Goal: Information Seeking & Learning: Check status

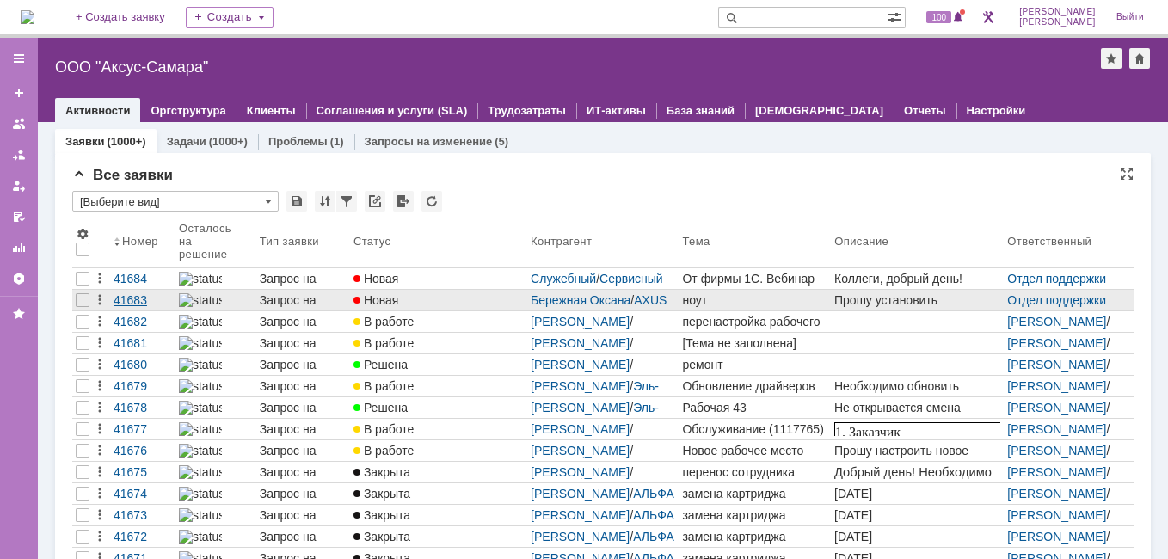
click at [119, 301] on div "41683" at bounding box center [143, 300] width 59 height 14
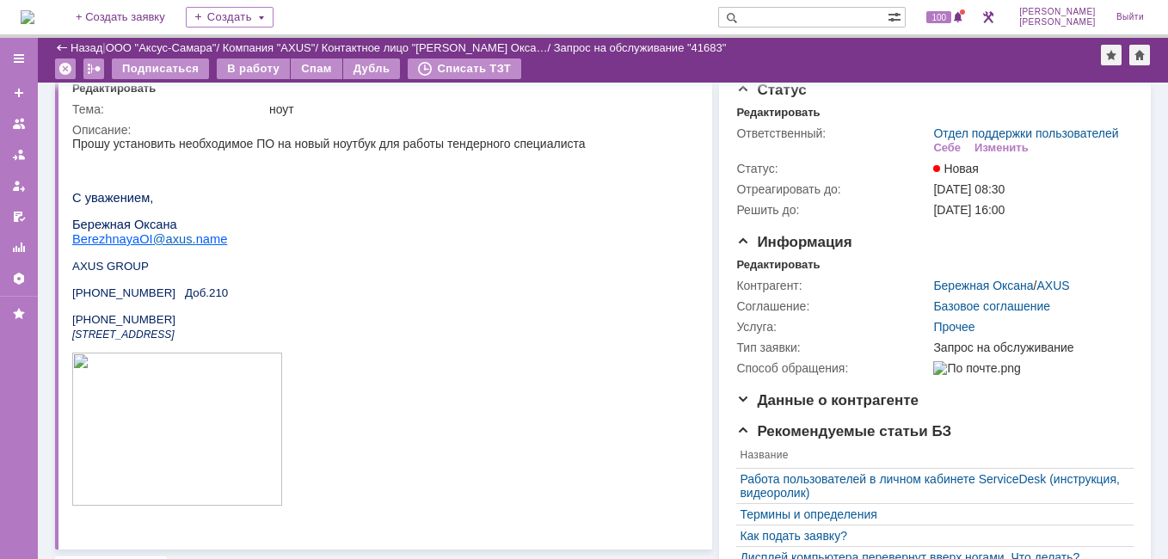
scroll to position [114, 0]
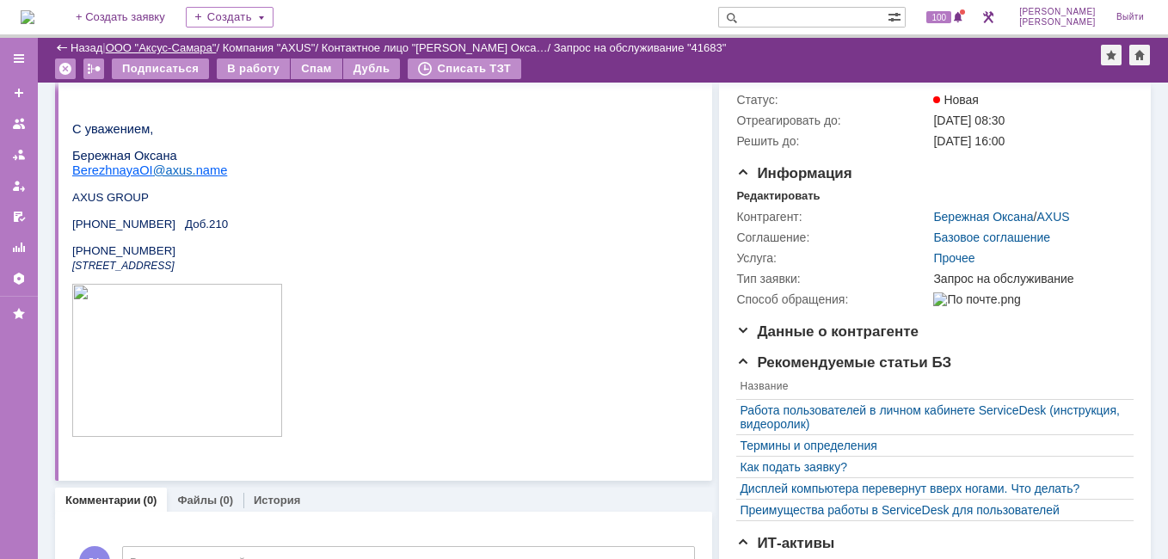
click at [179, 46] on link "ООО "Аксус-Самара"" at bounding box center [161, 47] width 111 height 13
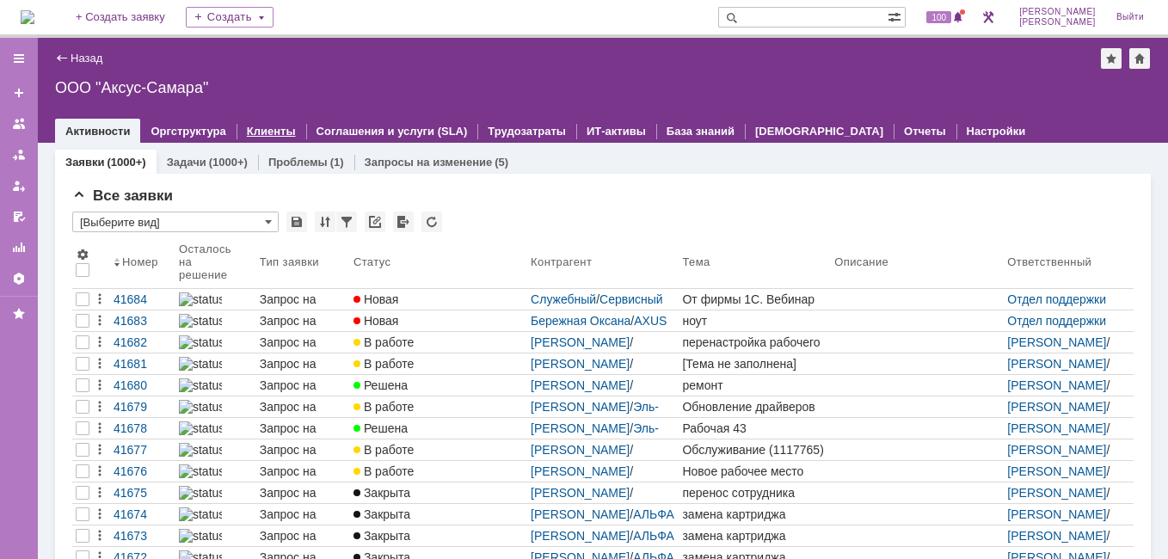
click at [278, 124] on div "Клиенты" at bounding box center [272, 131] width 70 height 25
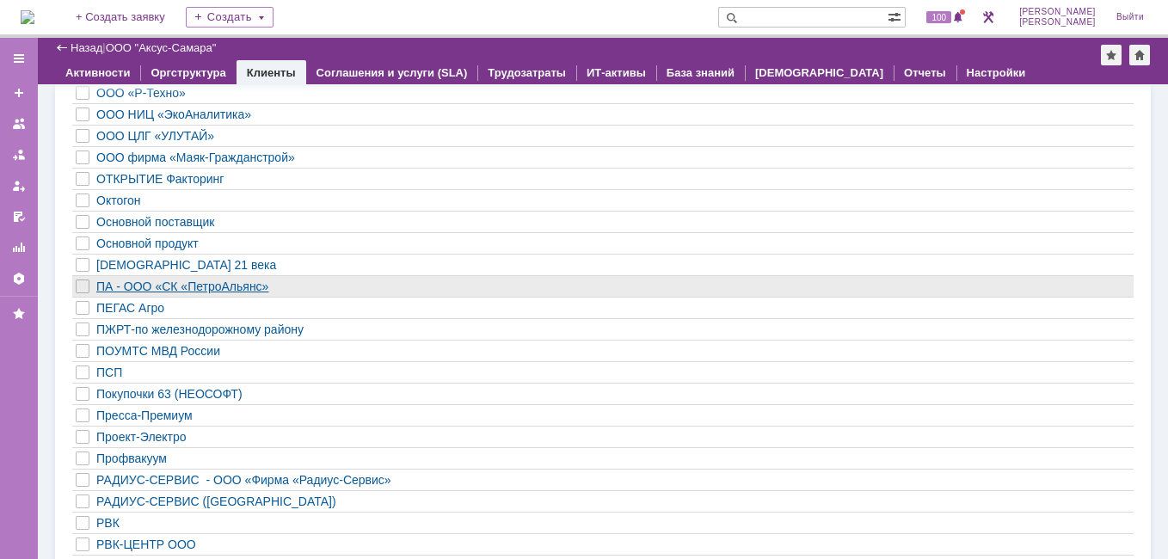
scroll to position [1635, 0]
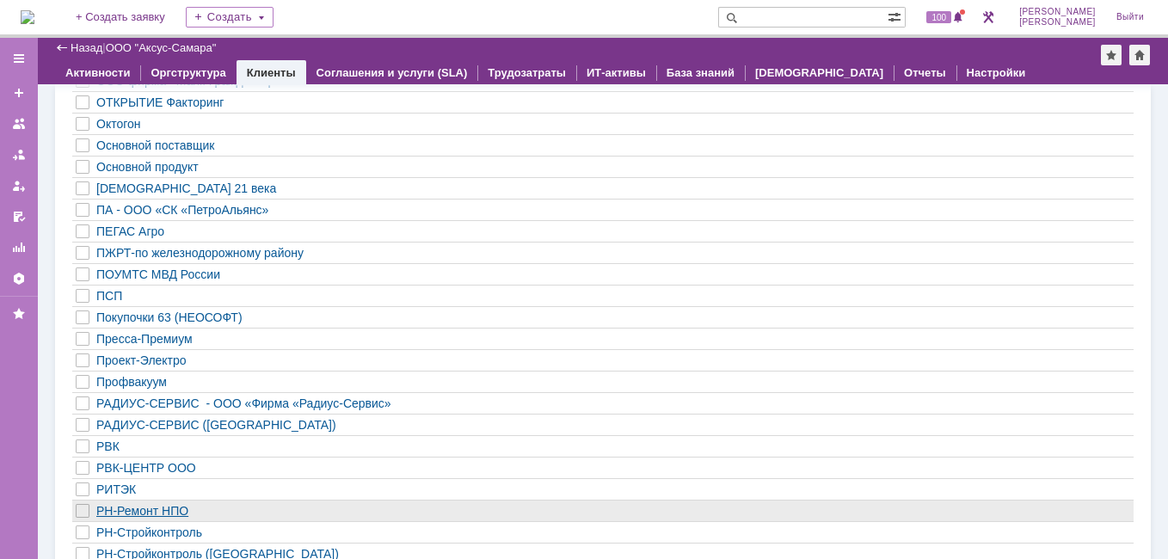
click at [143, 514] on div "РН-Ремонт НПО" at bounding box center [553, 511] width 914 height 14
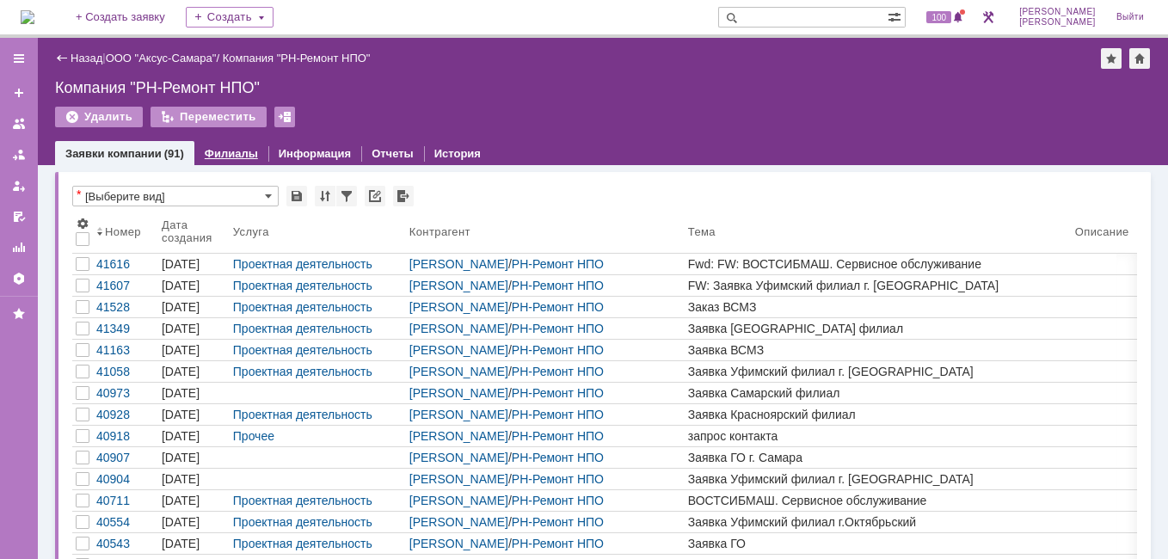
click at [251, 151] on link "Филиалы" at bounding box center [231, 153] width 53 height 13
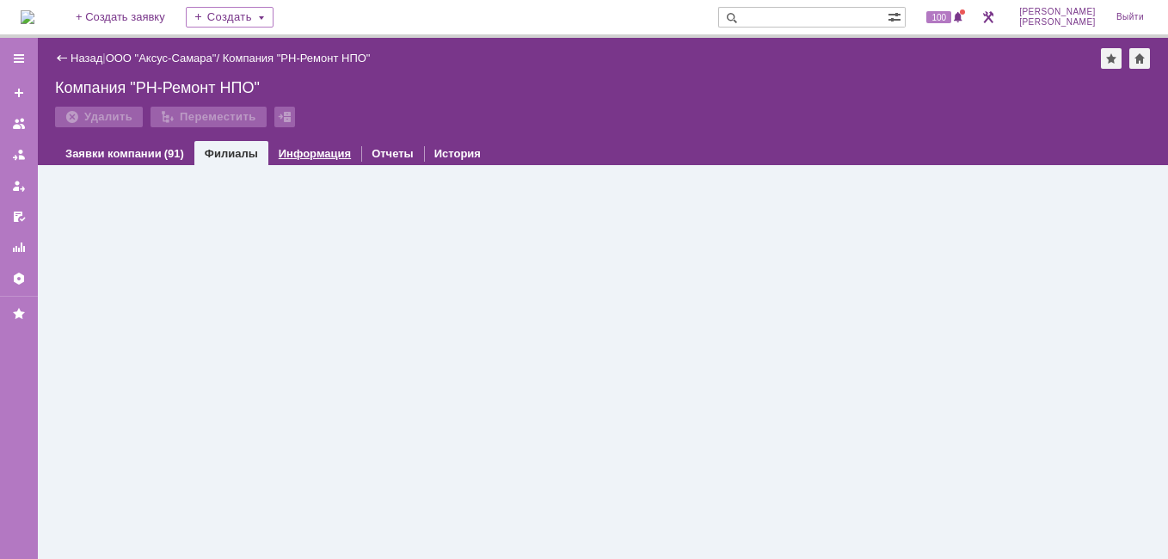
click at [293, 153] on link "Информация" at bounding box center [315, 153] width 72 height 13
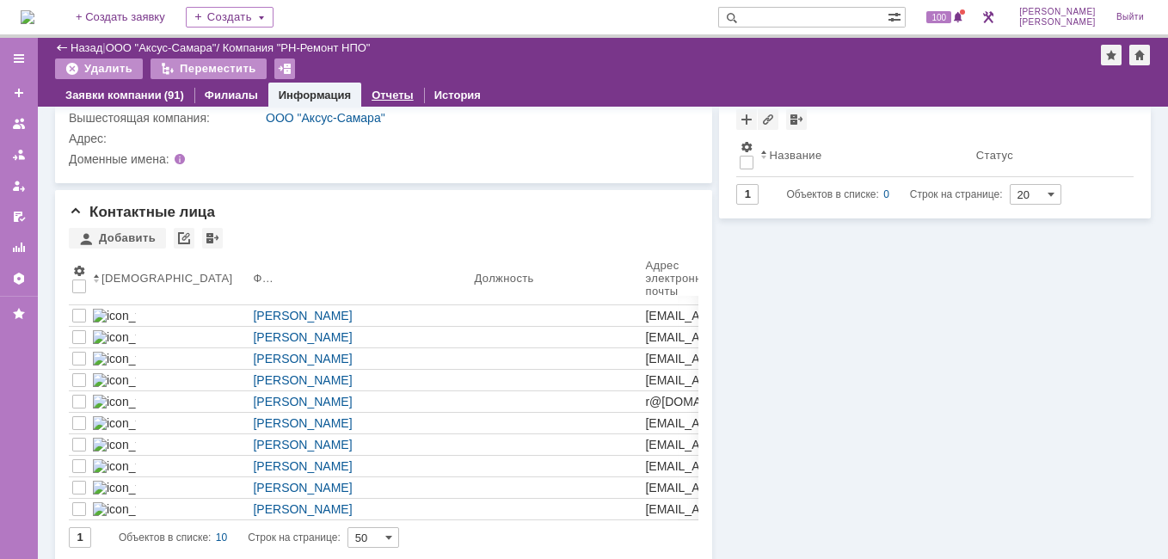
click at [390, 94] on link "Отчеты" at bounding box center [393, 95] width 42 height 13
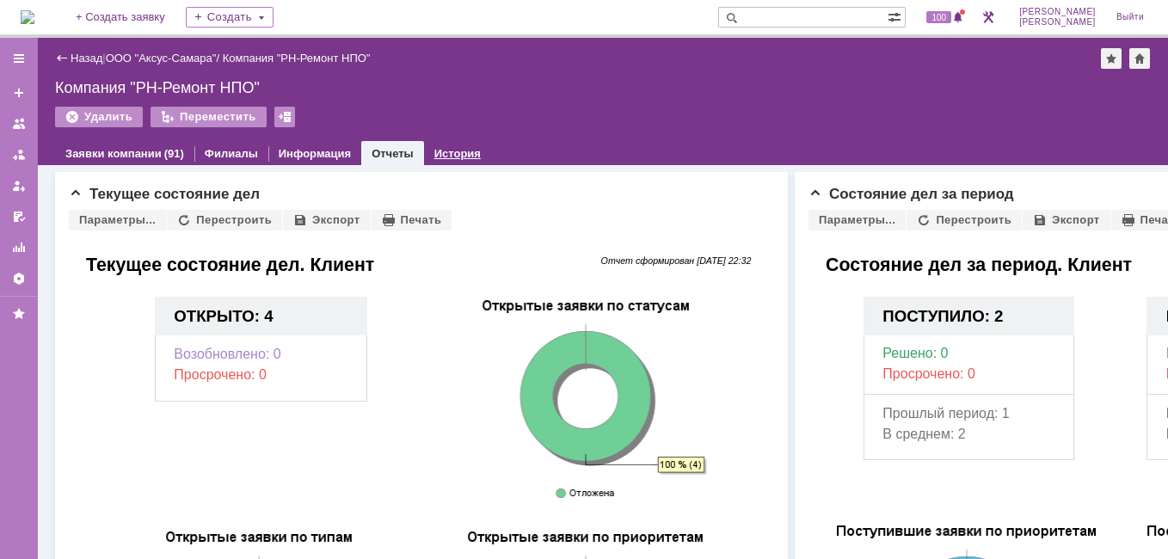
click at [440, 155] on link "История" at bounding box center [457, 153] width 46 height 13
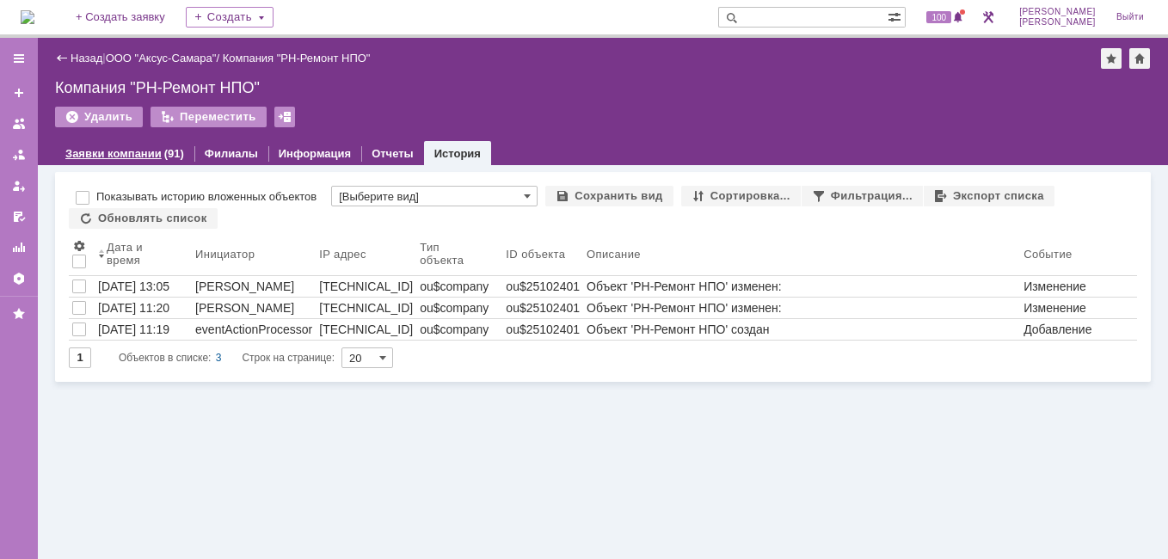
click at [119, 156] on link "Заявки компании" at bounding box center [113, 153] width 96 height 13
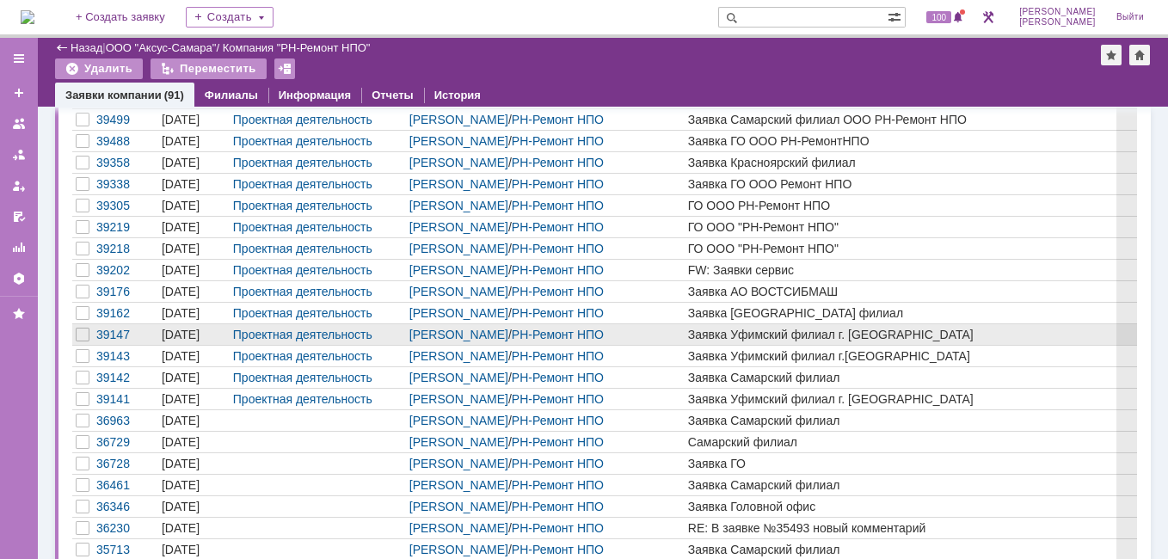
scroll to position [860, 0]
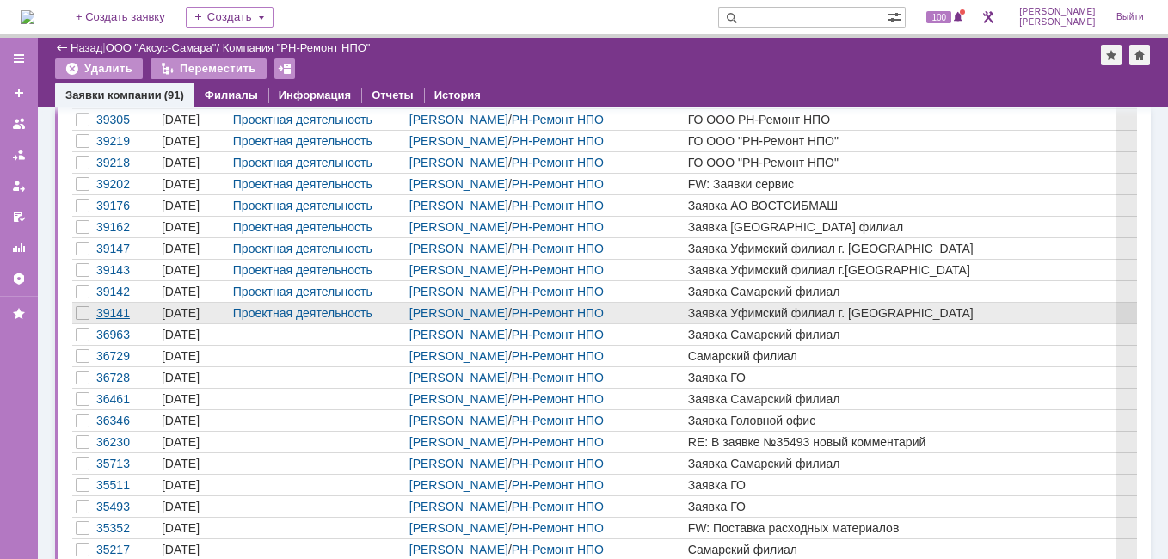
click at [123, 314] on div "39141" at bounding box center [125, 313] width 59 height 14
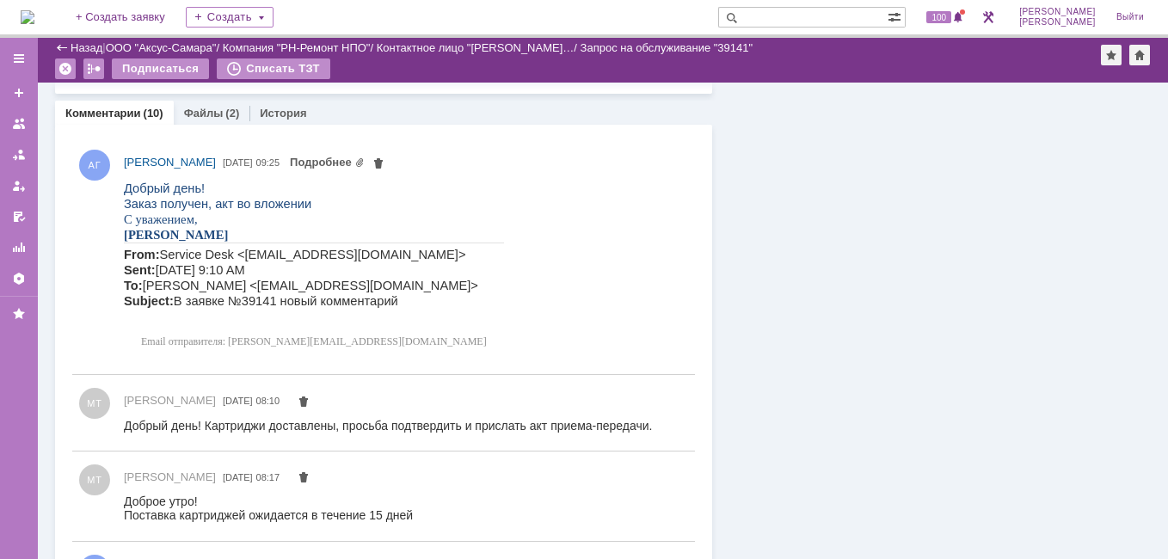
scroll to position [891, 0]
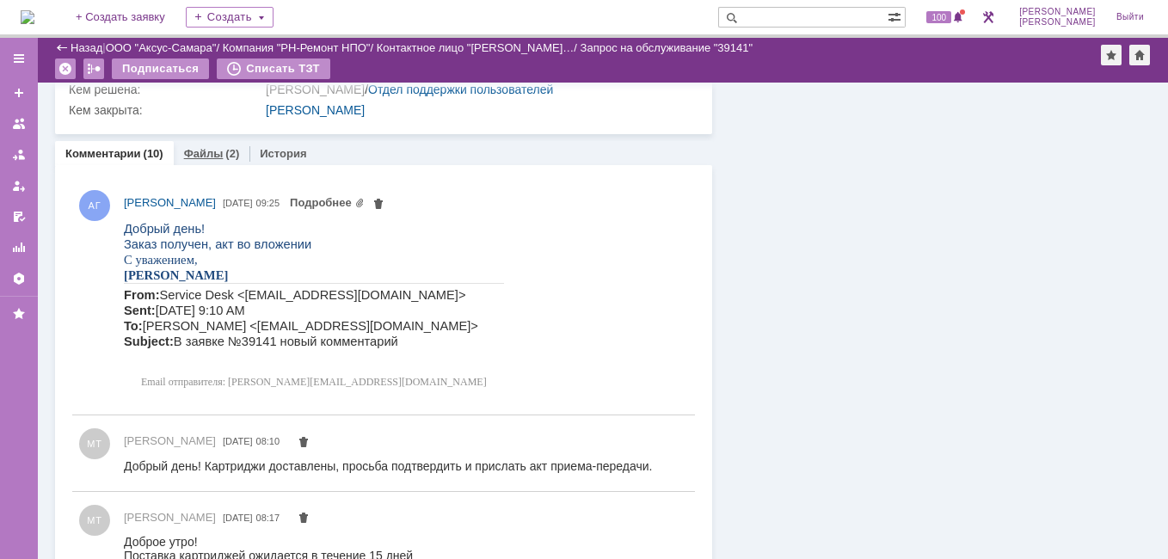
click at [193, 150] on link "Файлы" at bounding box center [204, 153] width 40 height 13
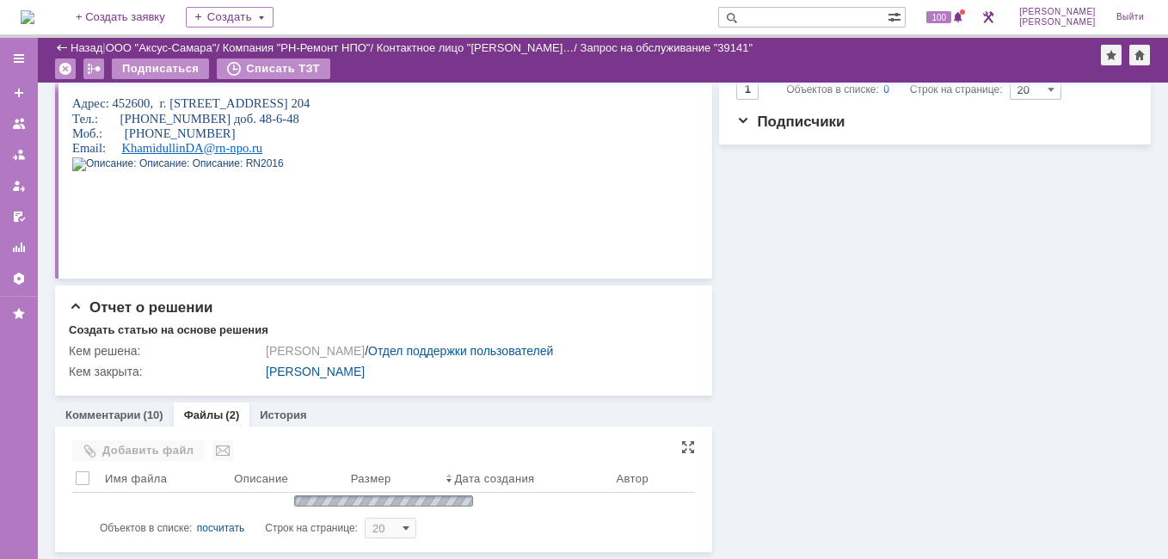
scroll to position [668, 0]
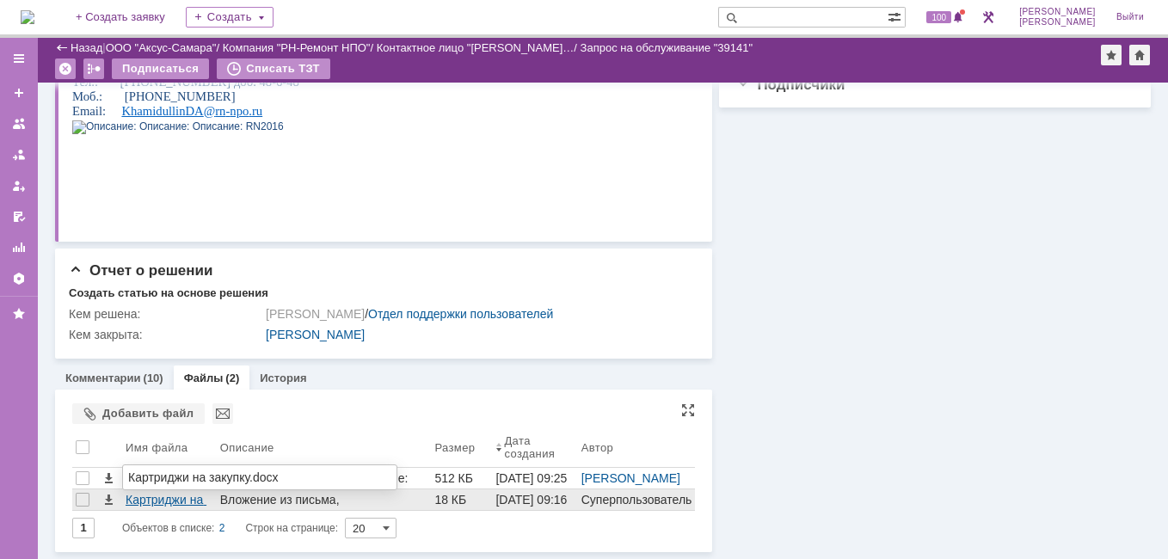
click at [165, 501] on div "Картриджи на закупку.docx" at bounding box center [170, 500] width 88 height 14
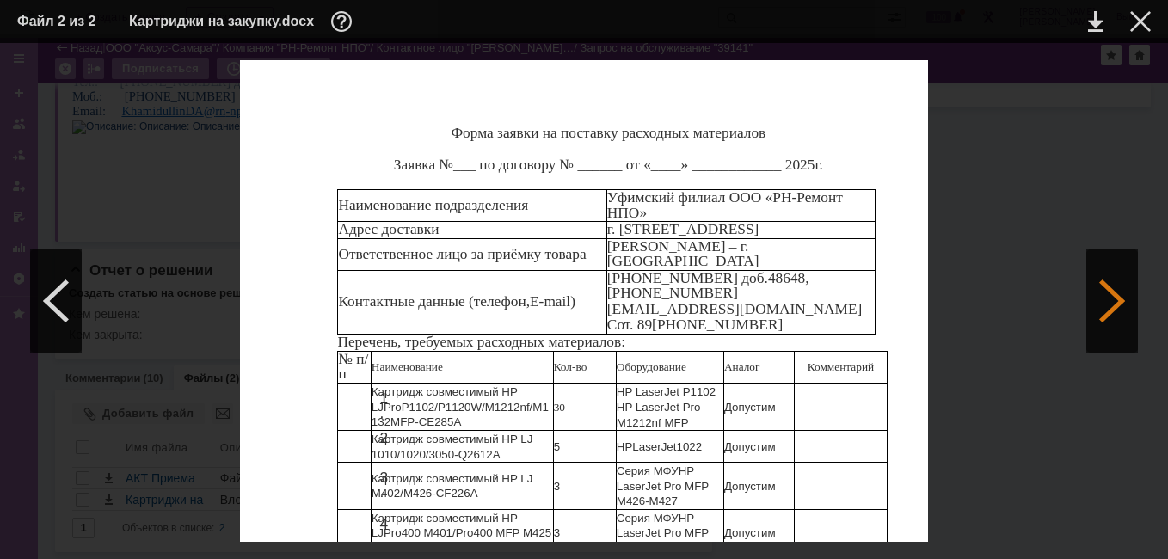
scroll to position [0, 0]
drag, startPoint x: 1143, startPoint y: 310, endPoint x: 1102, endPoint y: 256, distance: 67.5
click at [1102, 256] on div "ИНФОРМАЦИЯ О ФАЙЛЕ Имя файла: Картриджи на закупку.docx Размер: 18.25КБ Дата со…" at bounding box center [584, 301] width 1168 height 516
click at [1141, 22] on div at bounding box center [1140, 21] width 21 height 21
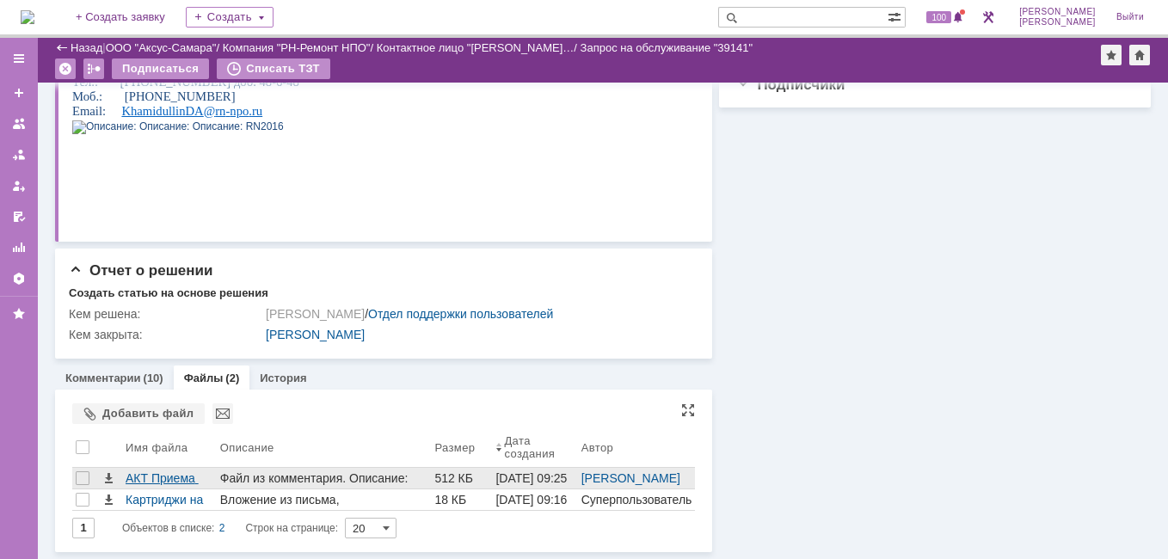
click at [163, 476] on div "АКТ Приема передачи.pdf" at bounding box center [170, 478] width 88 height 14
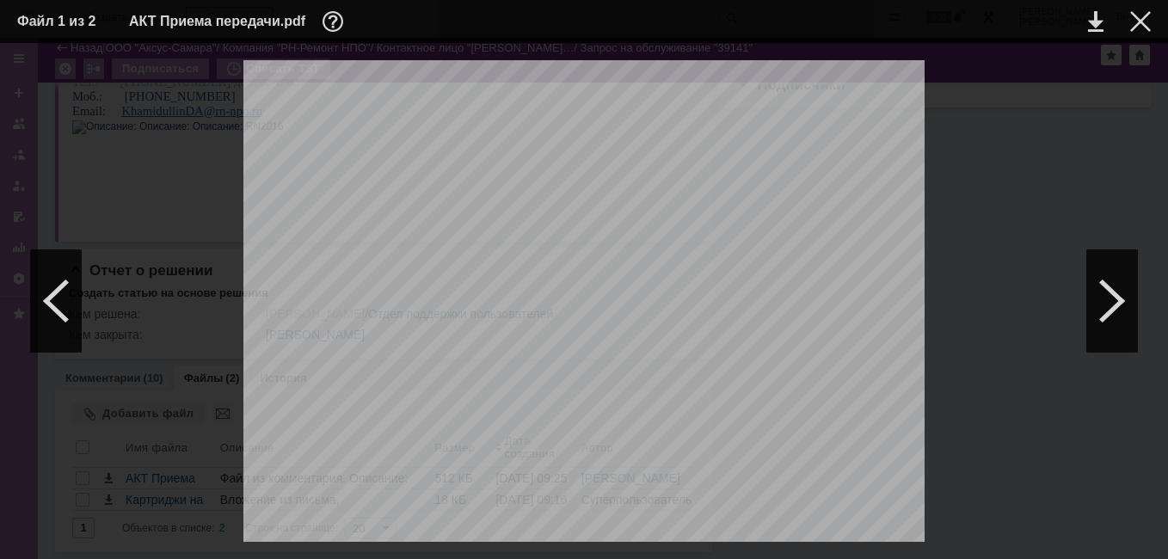
drag, startPoint x: 1143, startPoint y: 312, endPoint x: 1109, endPoint y: 219, distance: 99.1
click at [1109, 219] on div at bounding box center [584, 301] width 1134 height 482
click at [1135, 27] on div at bounding box center [1140, 21] width 21 height 21
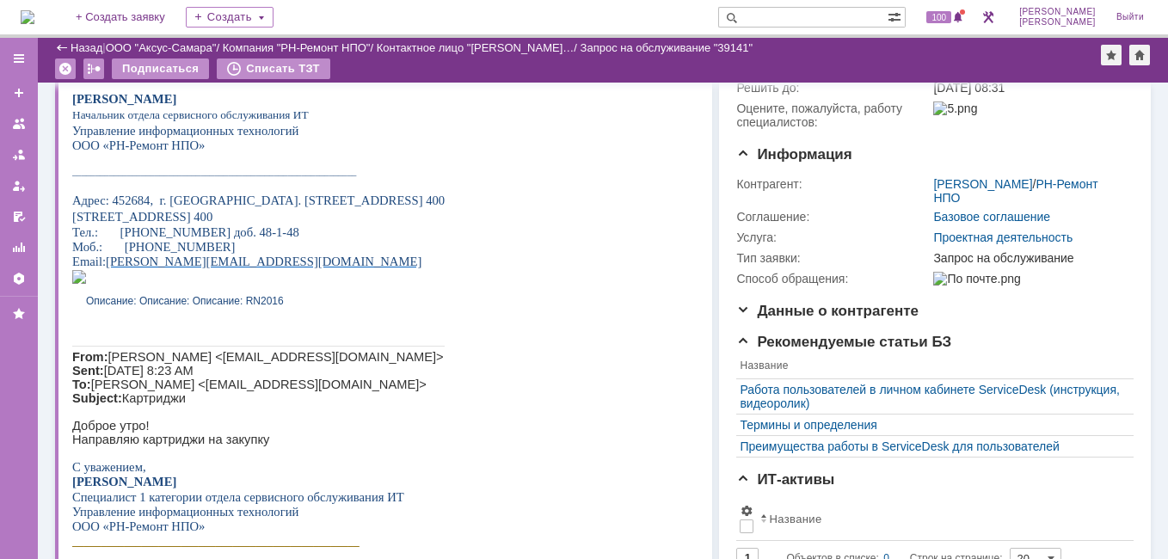
scroll to position [151, 0]
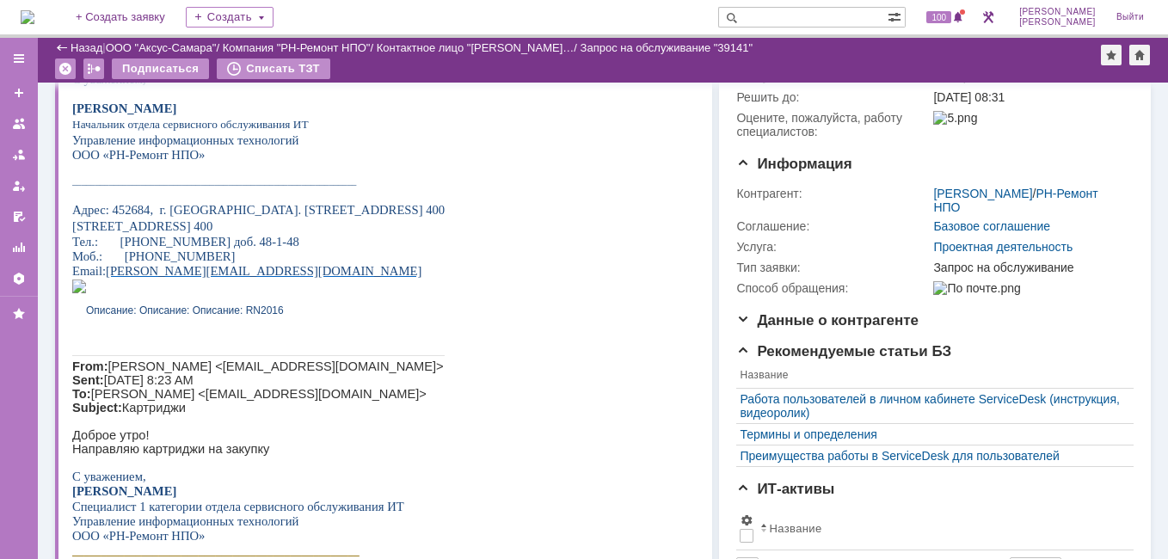
click at [59, 48] on div "Назад" at bounding box center [78, 47] width 47 height 13
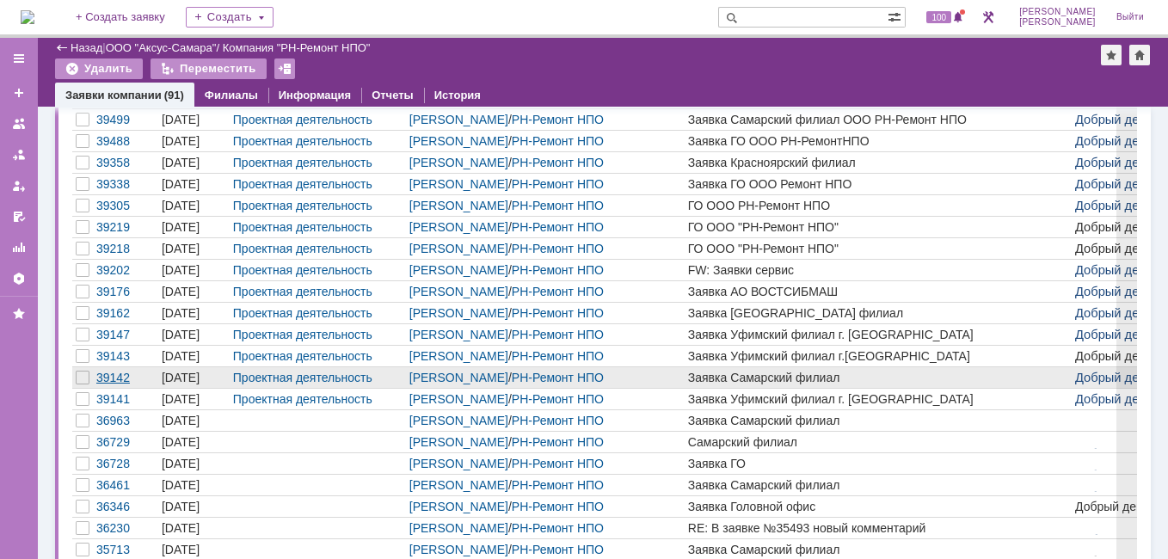
click at [121, 379] on div "39142" at bounding box center [125, 378] width 59 height 14
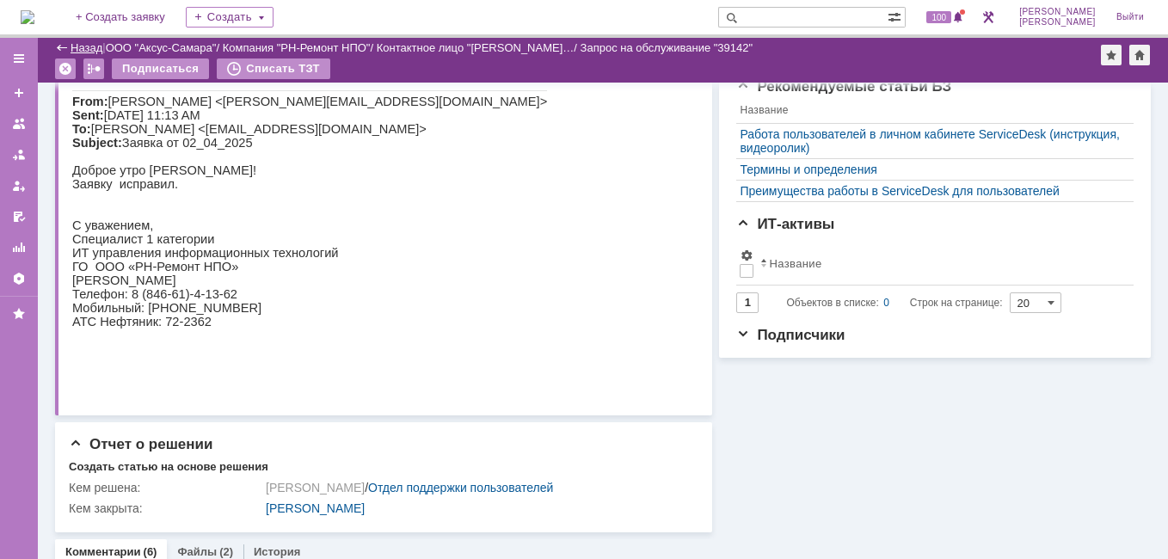
click at [75, 51] on link "Назад" at bounding box center [87, 47] width 32 height 13
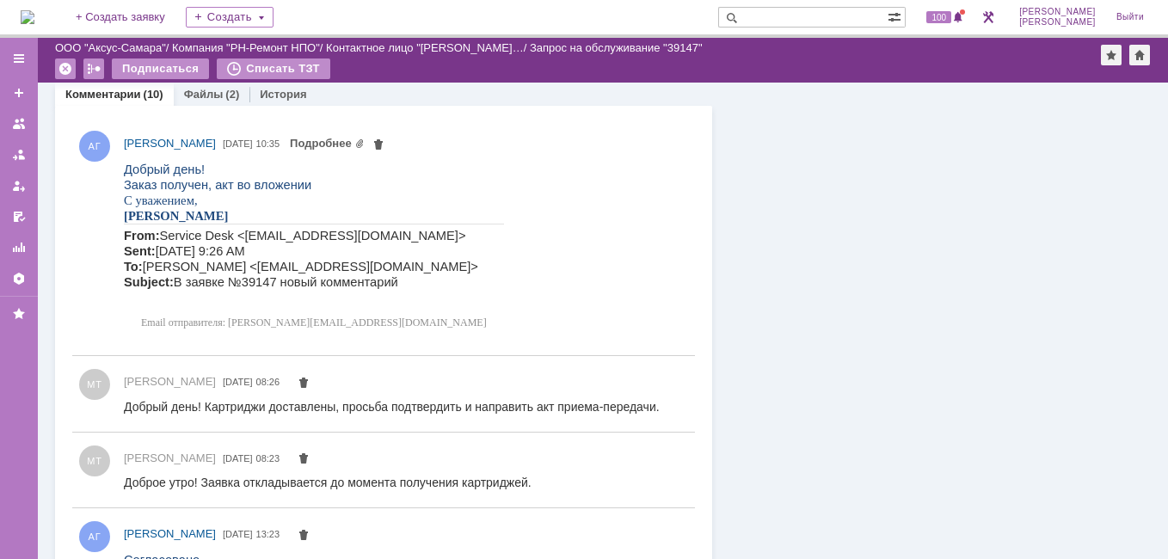
scroll to position [2873, 0]
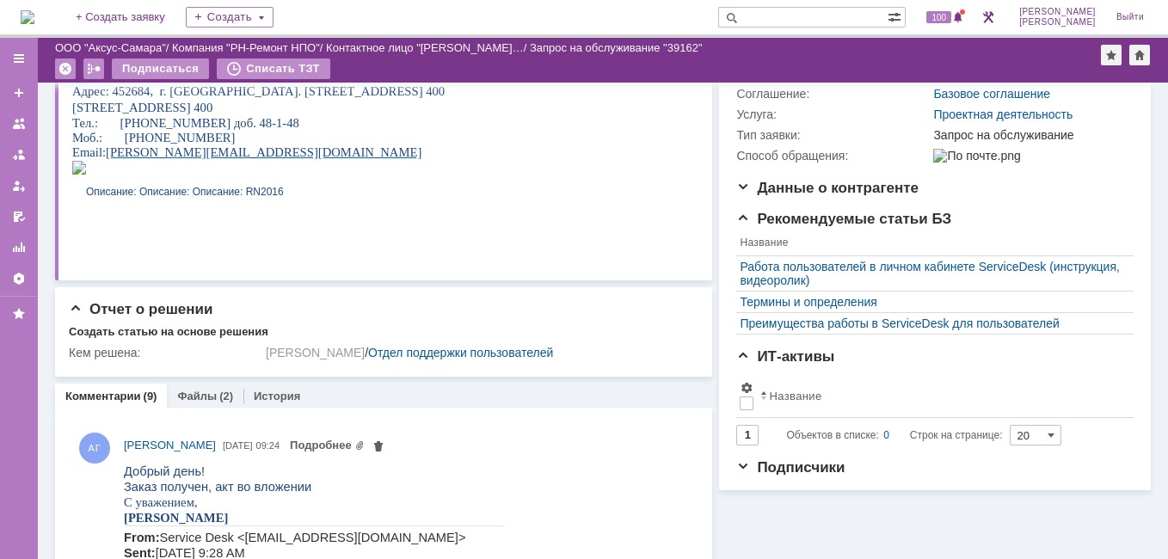
scroll to position [249, 0]
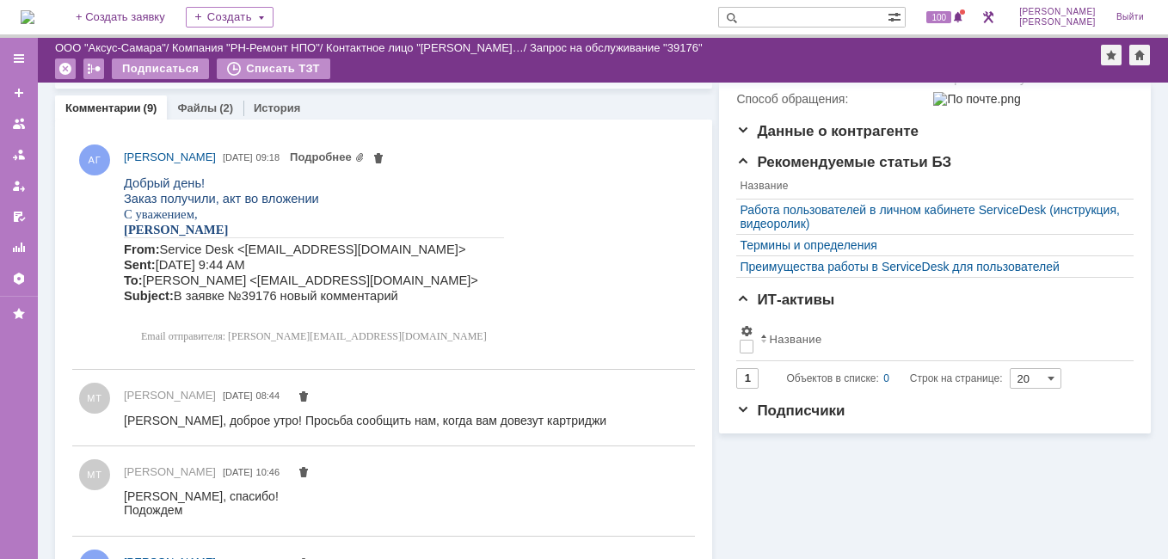
scroll to position [233, 0]
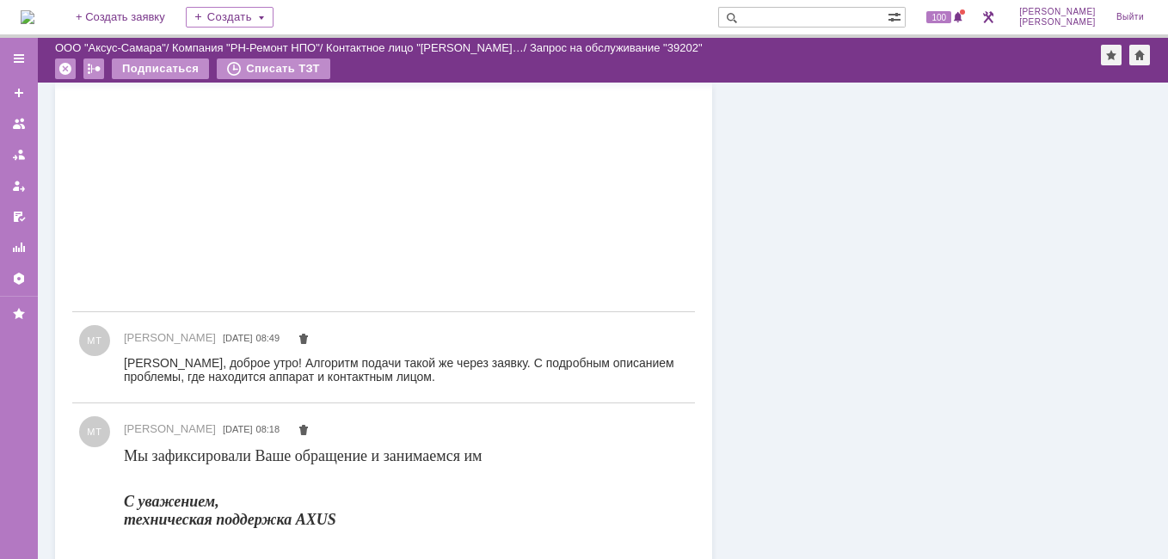
scroll to position [4998, 0]
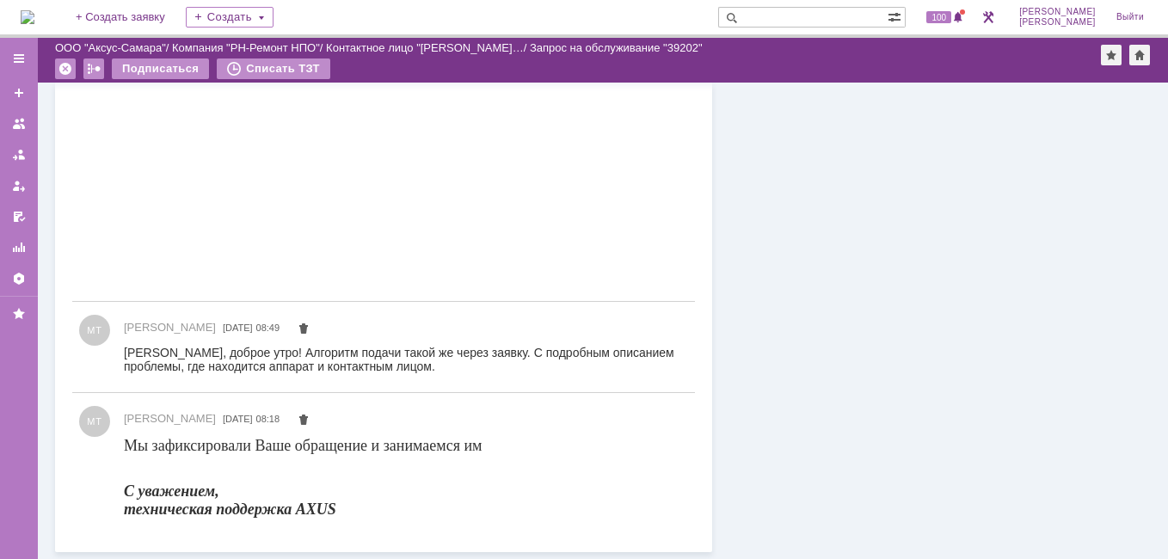
drag, startPoint x: 1161, startPoint y: 549, endPoint x: 217, endPoint y: 28, distance: 1078.5
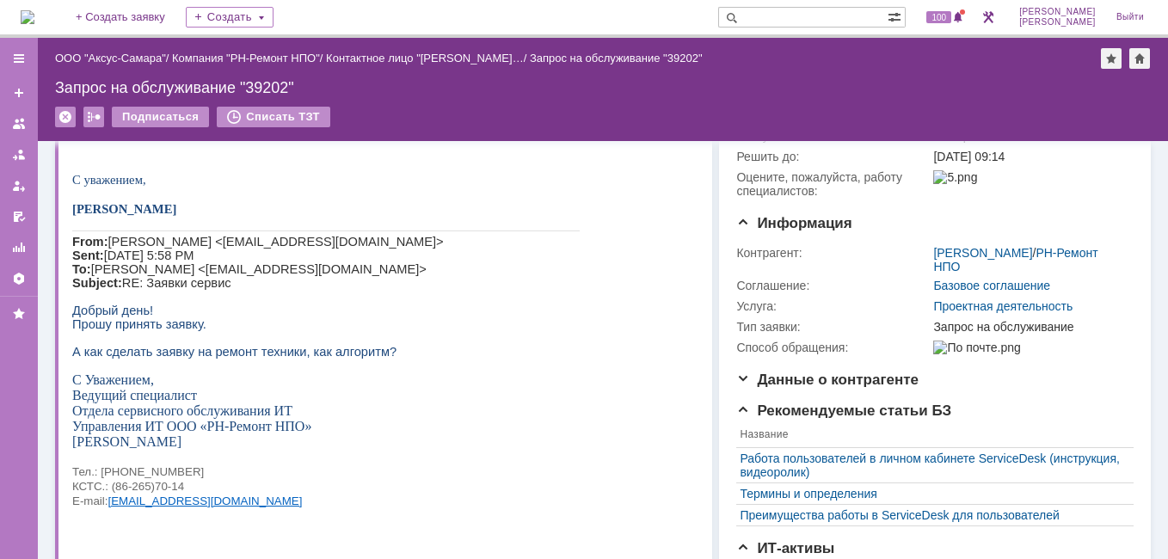
scroll to position [0, 0]
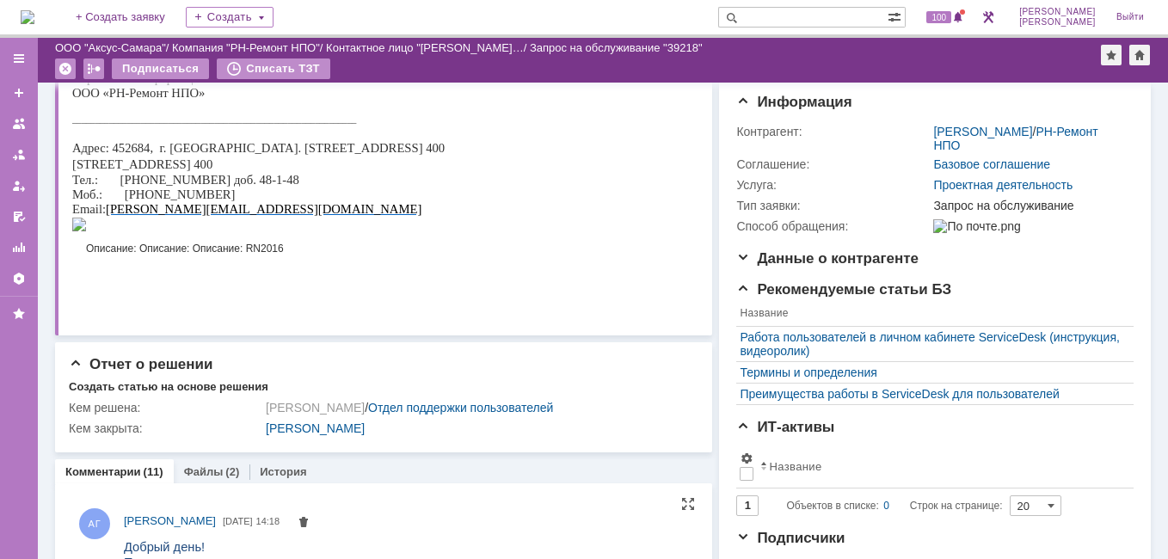
scroll to position [212, 0]
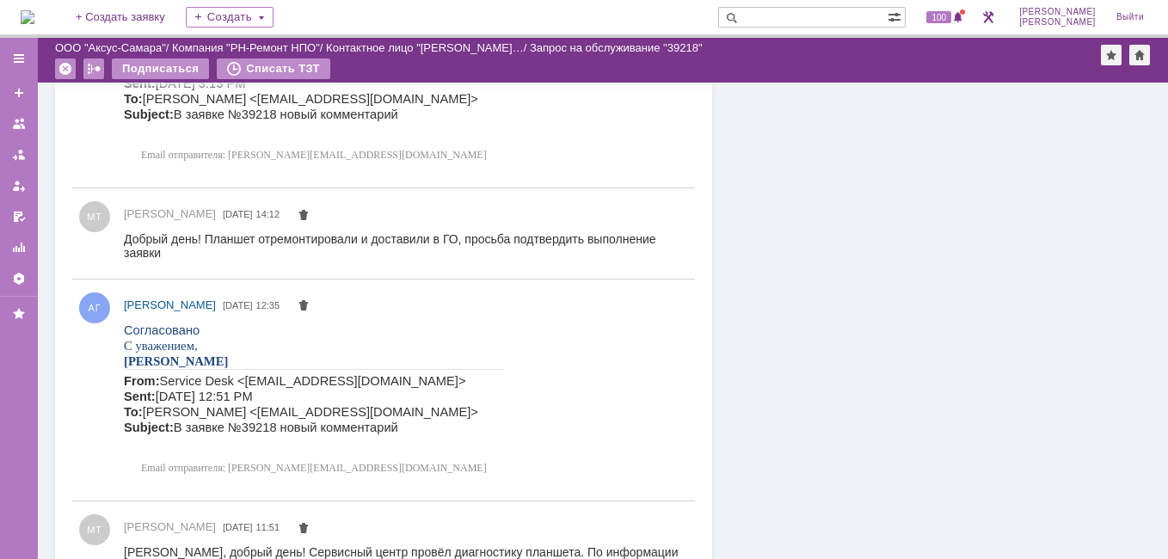
scroll to position [677, 0]
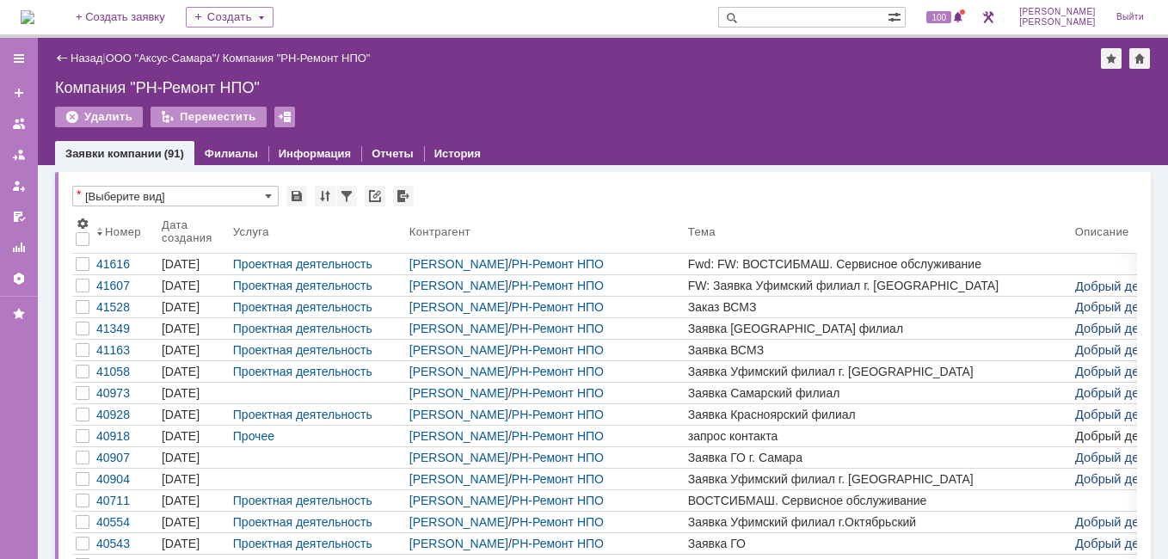
click at [266, 61] on div "Компания "РН-Ремонт НПО"" at bounding box center [297, 58] width 148 height 13
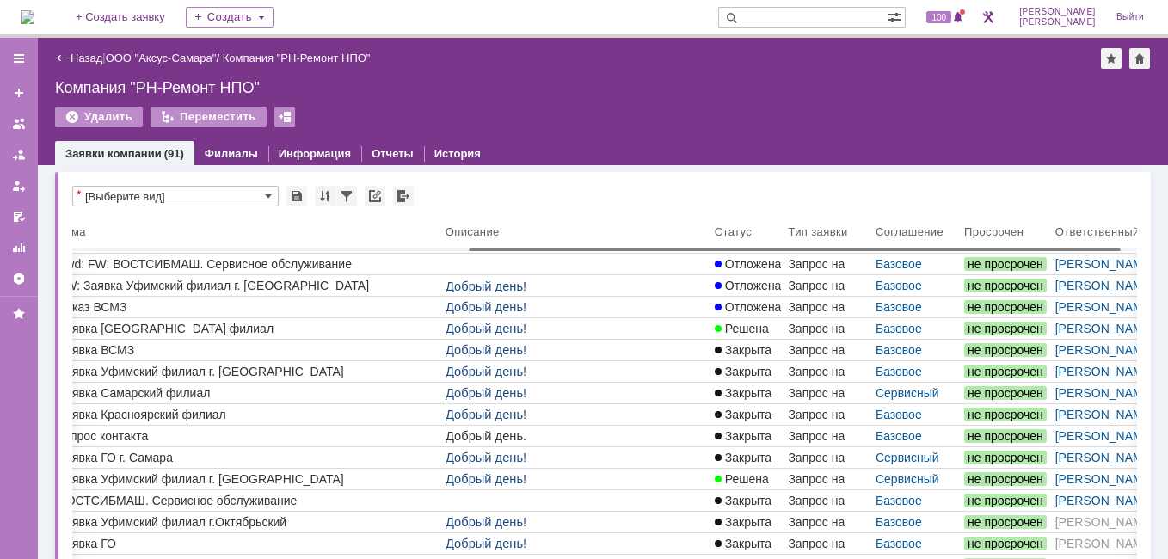
scroll to position [0, 654]
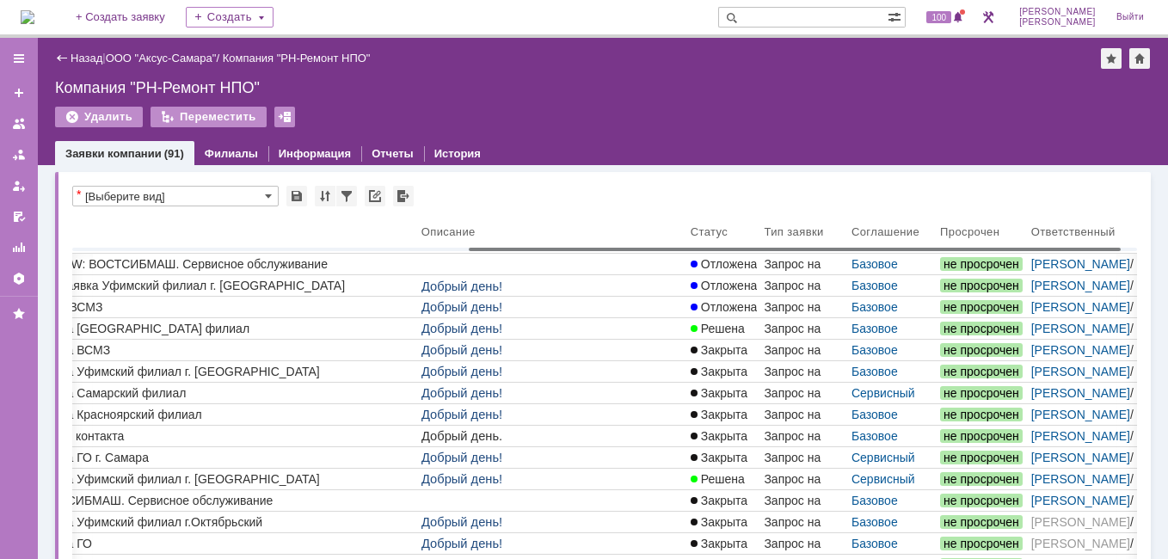
drag, startPoint x: 403, startPoint y: 249, endPoint x: 800, endPoint y: 240, distance: 397.6
click at [800, 240] on body "Идет загрузка, пожалуйста, подождите. На домашнюю + Создать заявку Создать 100 …" at bounding box center [584, 279] width 1168 height 559
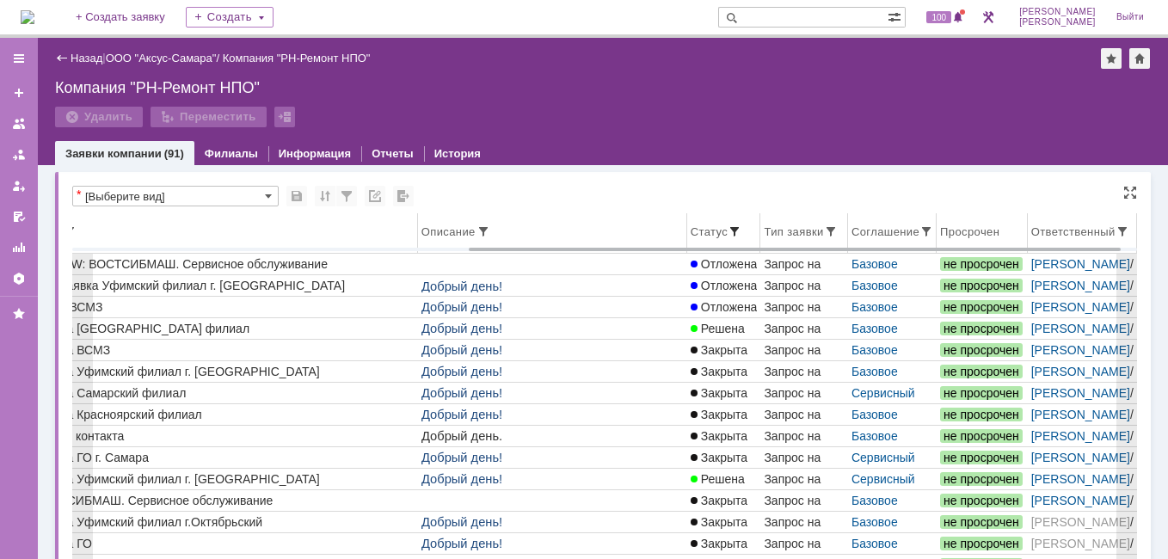
click at [736, 225] on span at bounding box center [735, 232] width 14 height 14
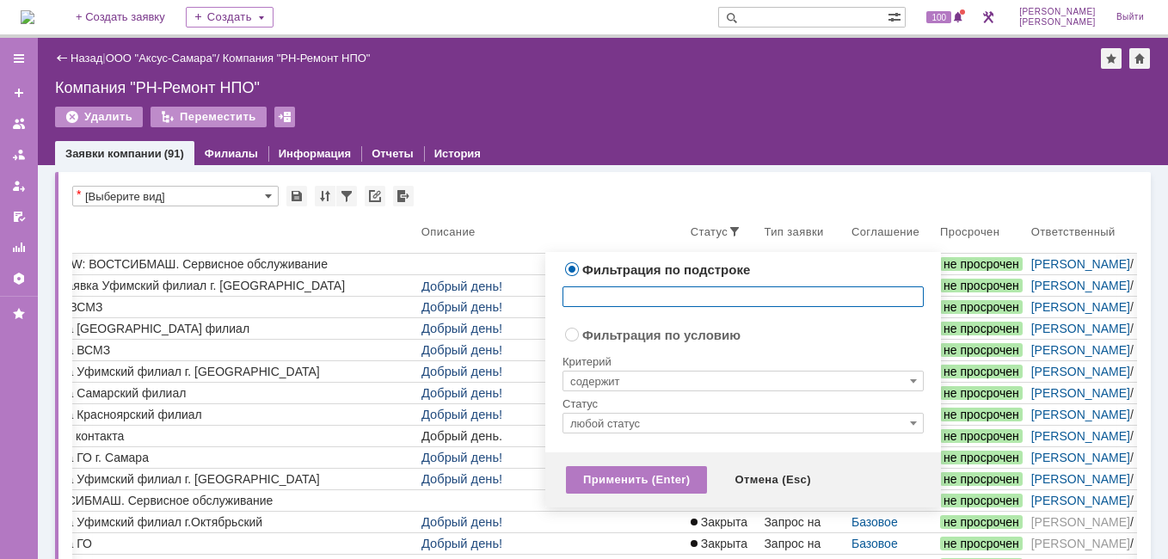
click at [754, 433] on input "любой статус" at bounding box center [743, 423] width 361 height 21
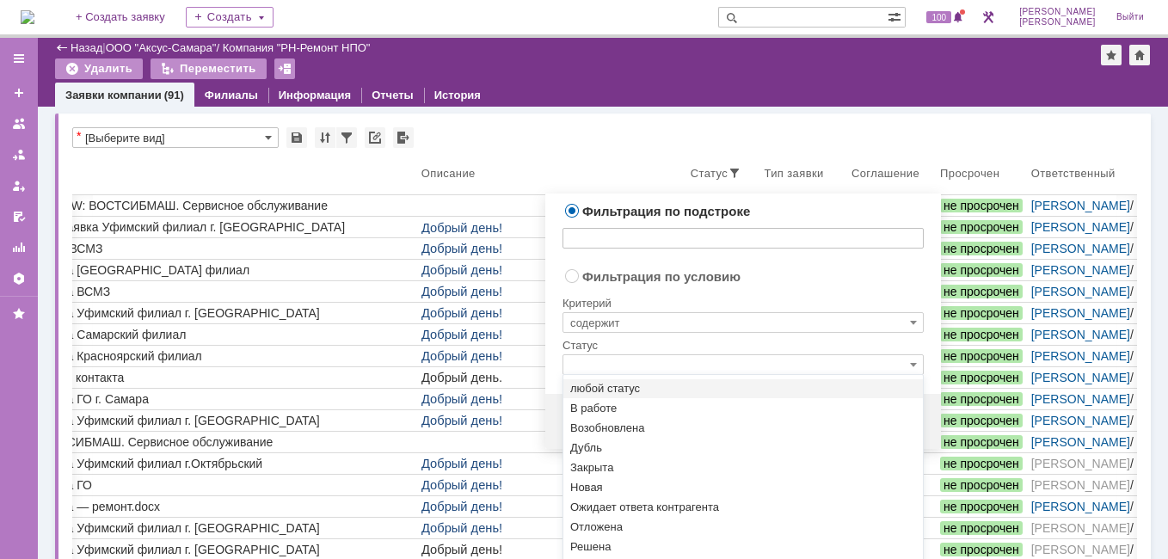
scroll to position [118, 0]
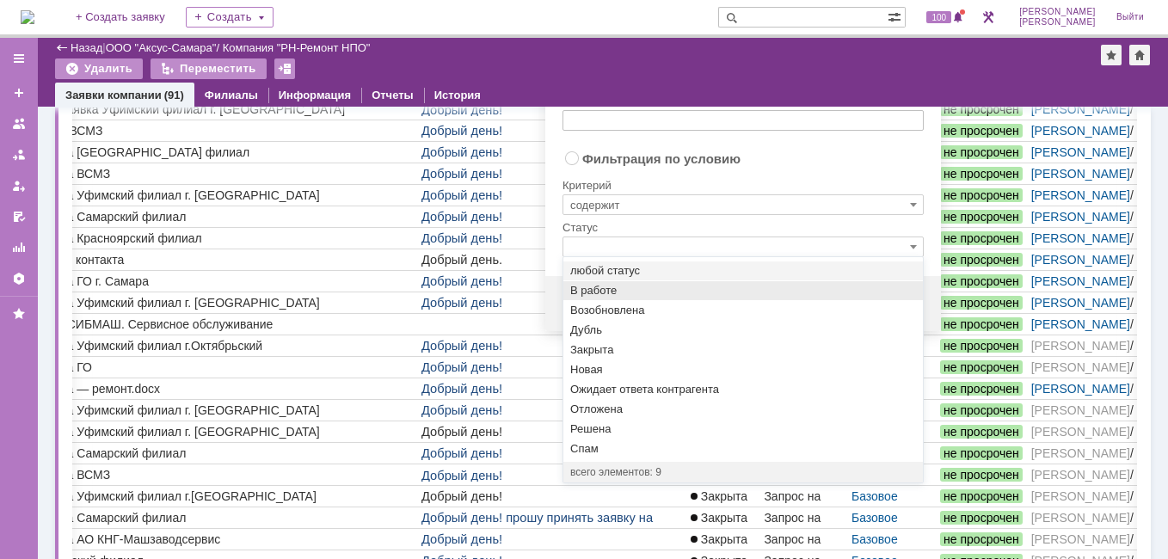
click at [650, 295] on span "В работе" at bounding box center [743, 291] width 346 height 14
radio input "false"
radio input "true"
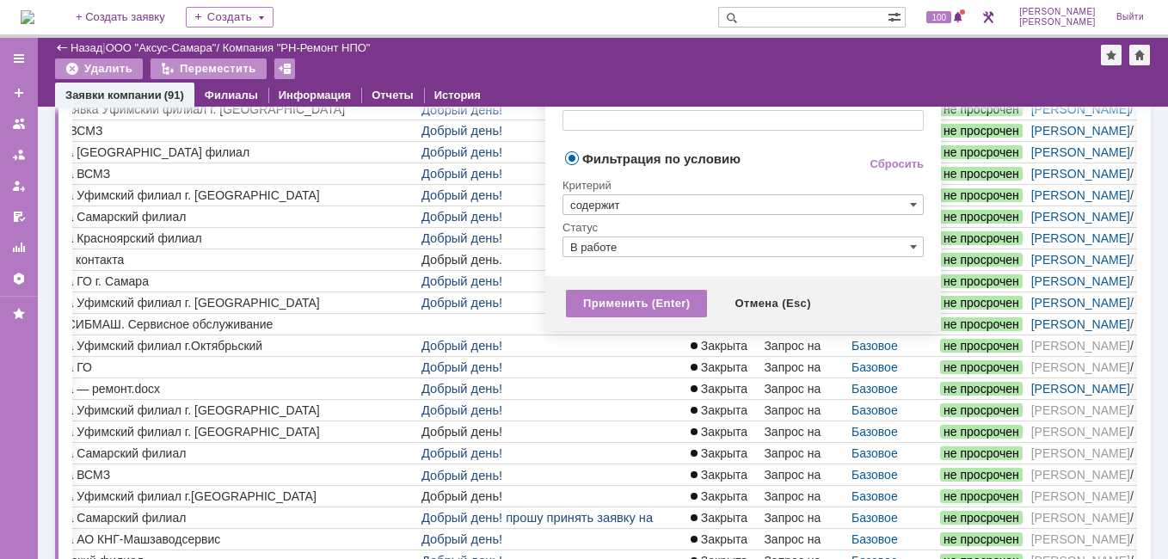
click at [670, 247] on input "В работе" at bounding box center [743, 247] width 361 height 21
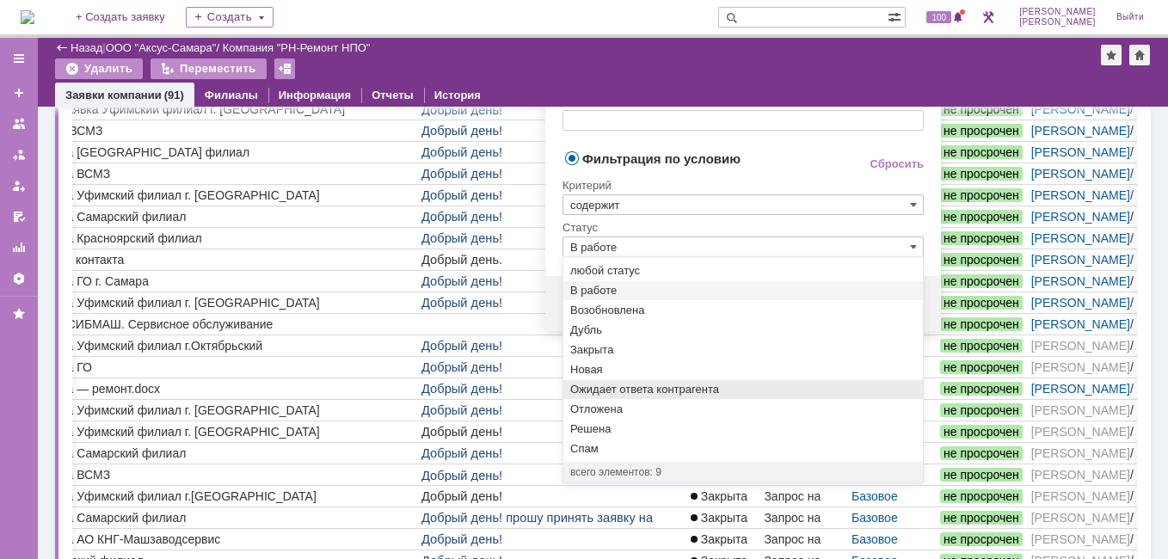
click at [600, 388] on span "Ожидает ответа контрагента" at bounding box center [743, 390] width 346 height 14
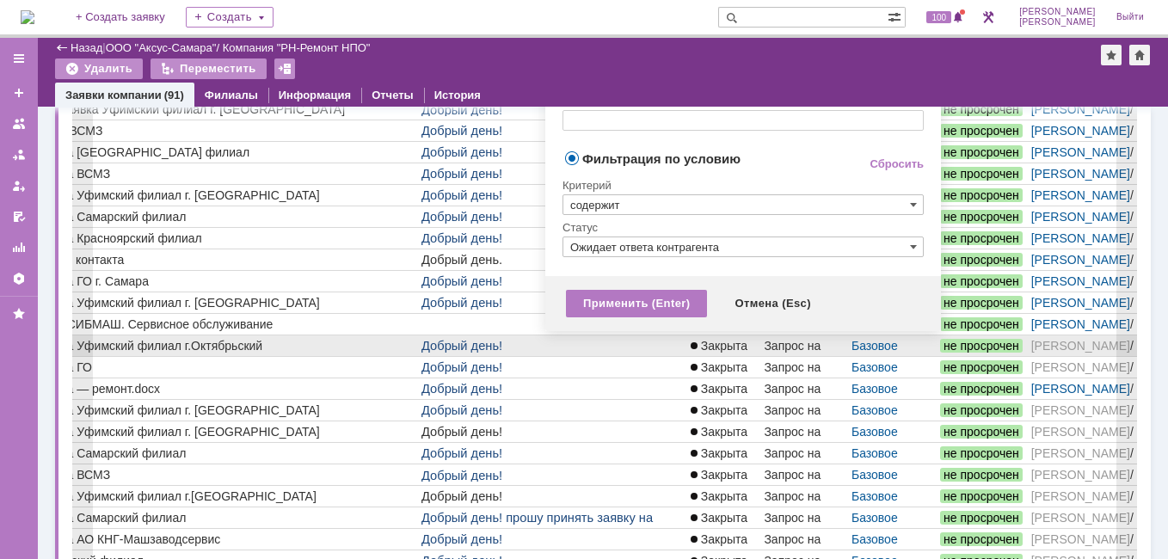
type input "Ожидает ответа контрагента"
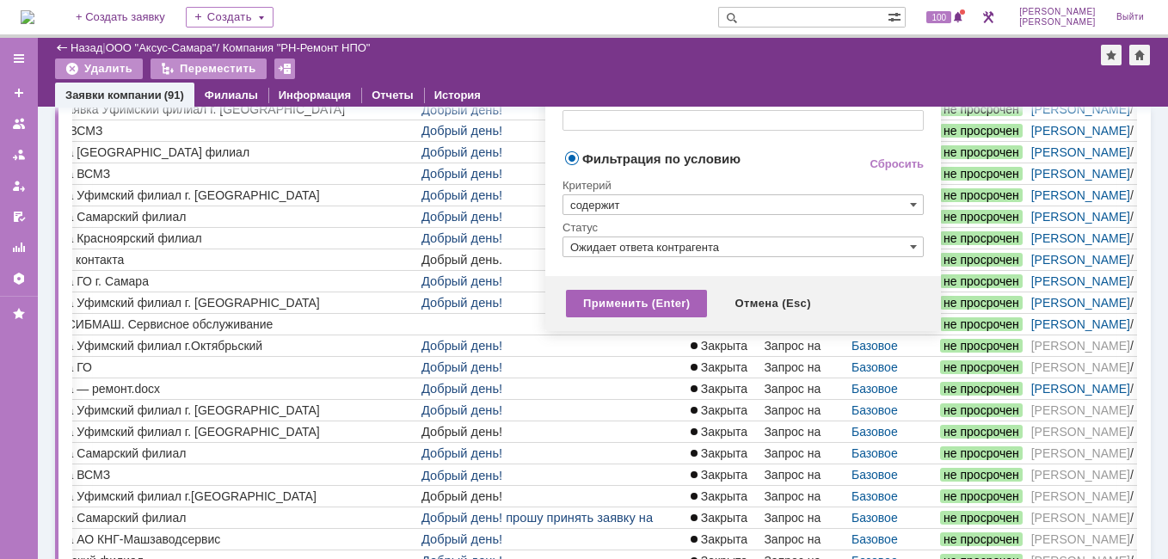
click at [629, 307] on div "Применить (Enter)" at bounding box center [636, 304] width 141 height 28
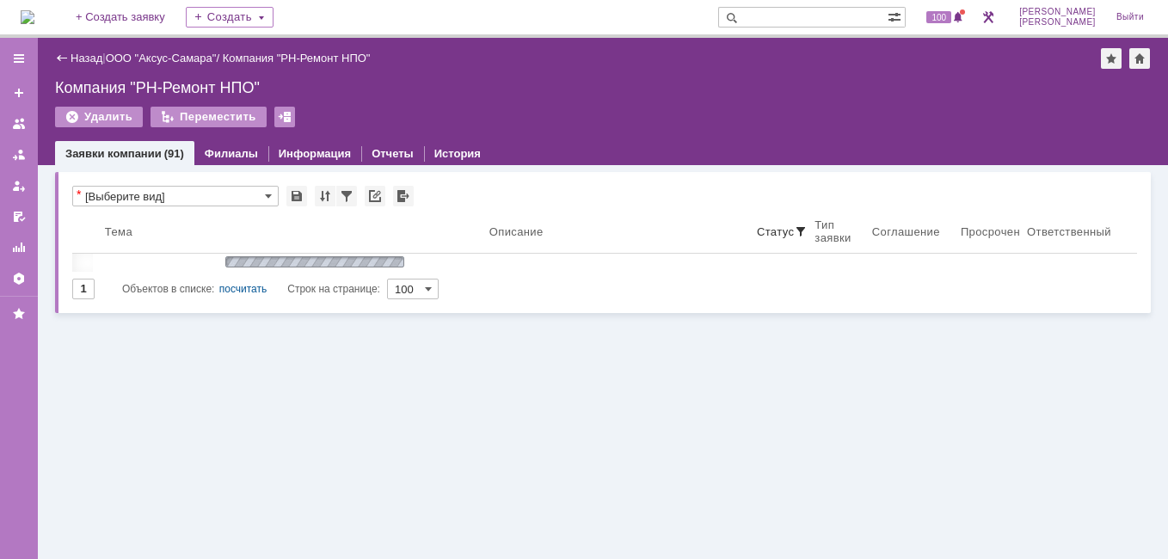
scroll to position [0, 0]
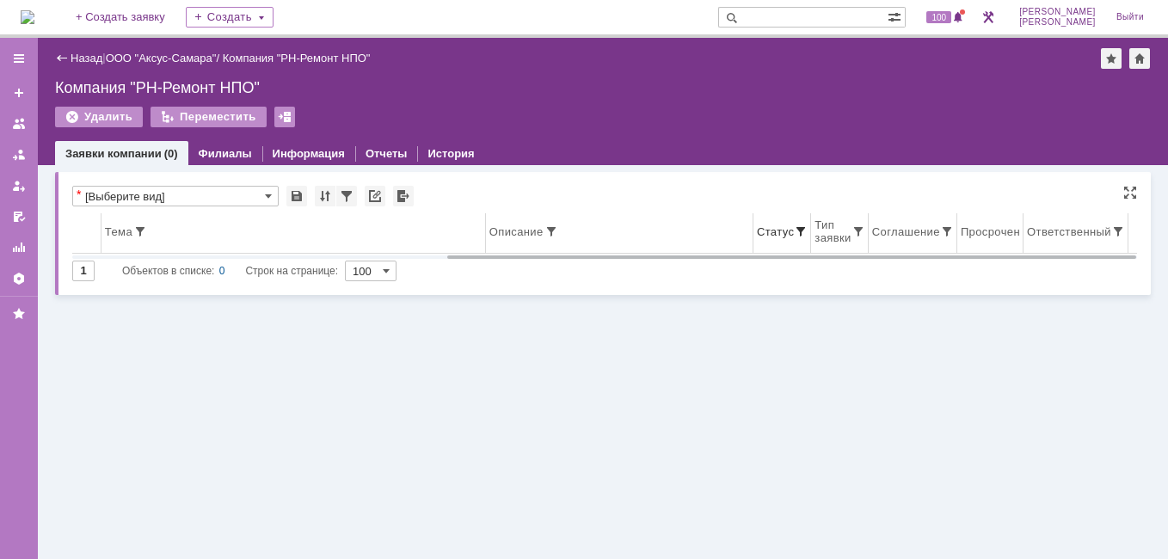
click at [794, 231] on span at bounding box center [801, 232] width 14 height 14
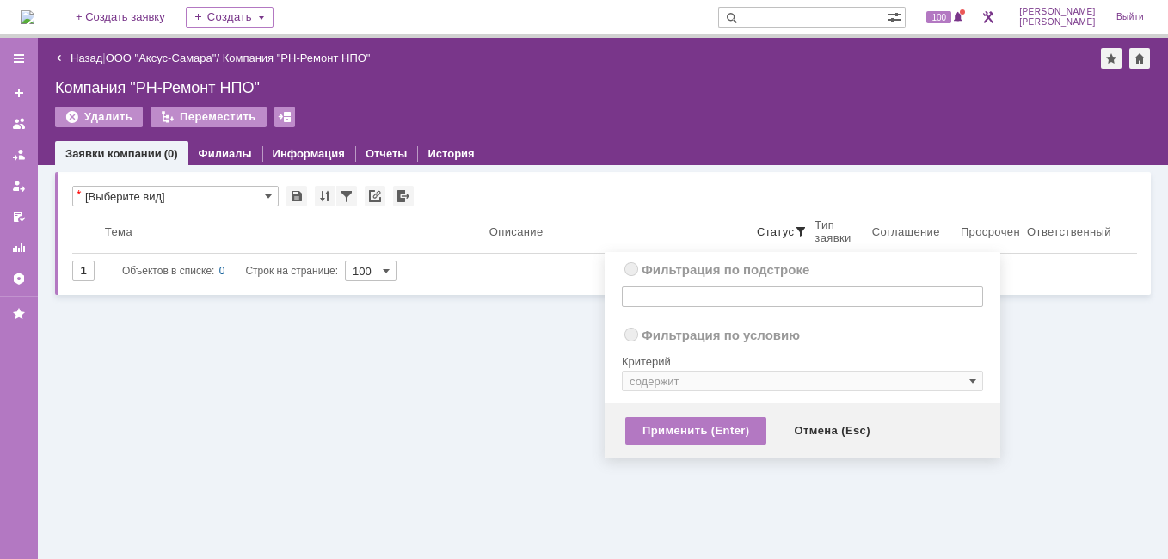
radio input "true"
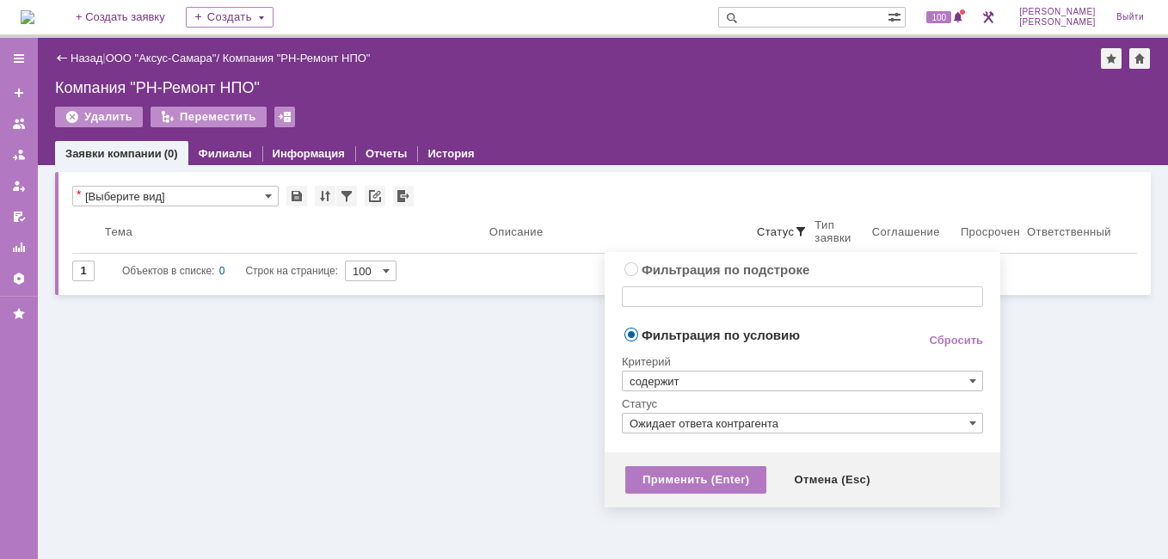
click at [646, 427] on input "Ожидает ответа контрагента" at bounding box center [802, 423] width 361 height 21
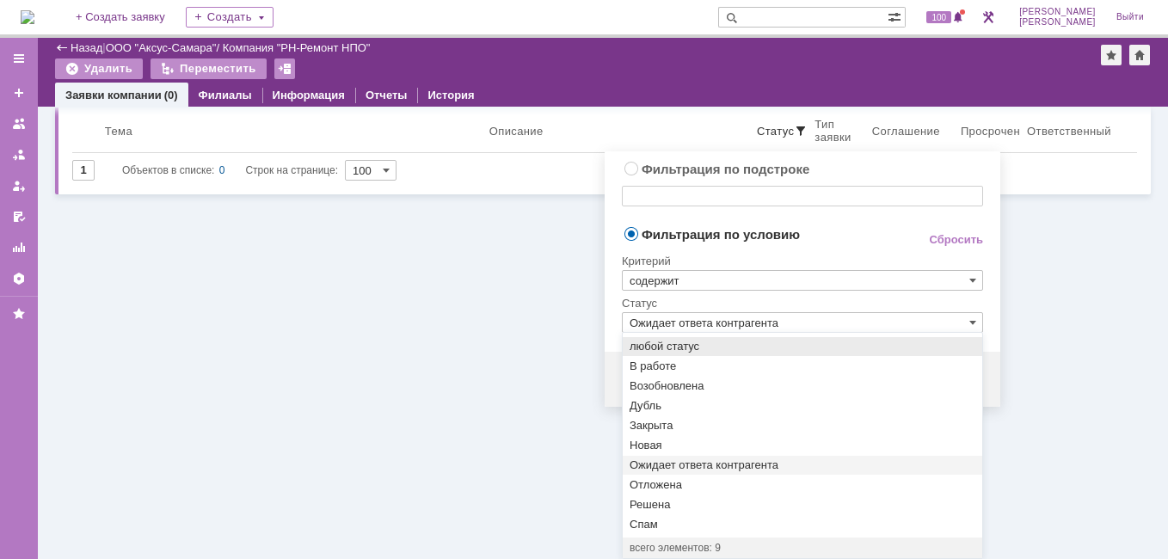
scroll to position [42, 0]
click at [670, 364] on span "В работе" at bounding box center [803, 367] width 346 height 14
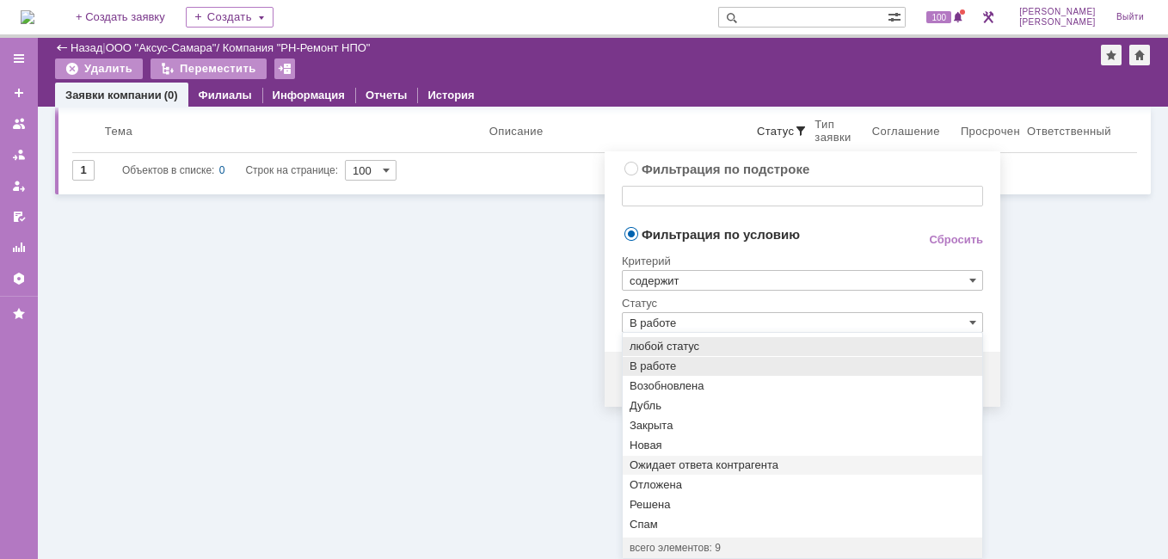
scroll to position [0, 0]
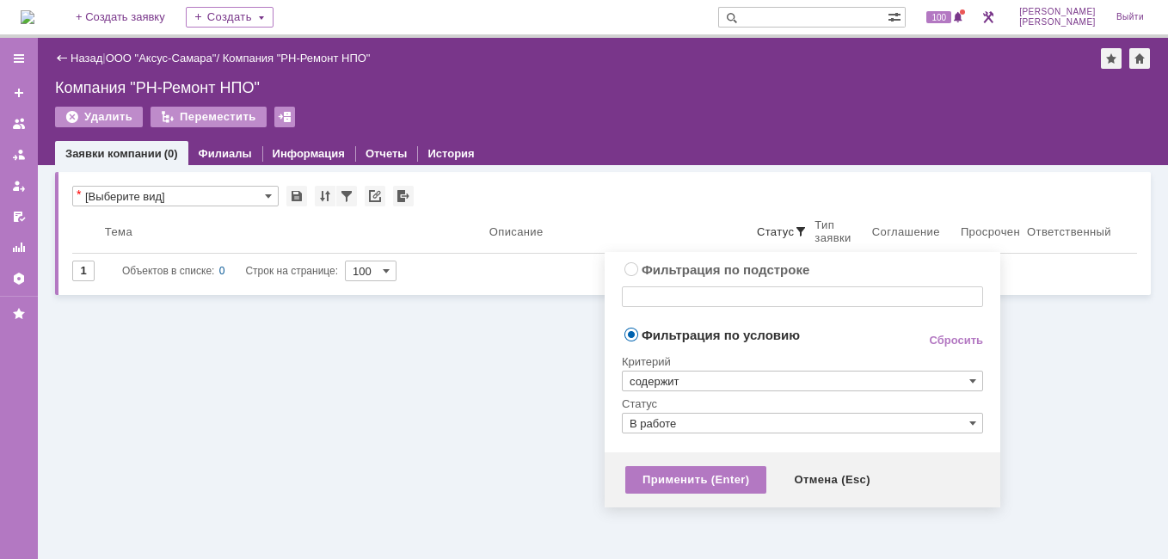
type input "В работе"
click at [691, 484] on div "Применить (Enter)" at bounding box center [695, 480] width 141 height 28
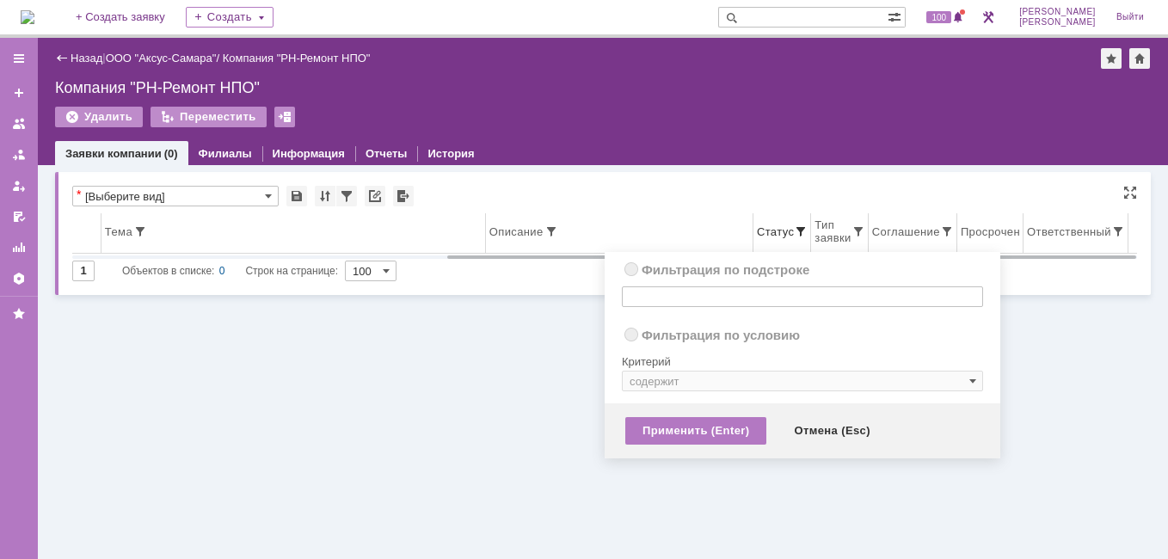
click at [794, 231] on span at bounding box center [801, 232] width 14 height 14
radio input "true"
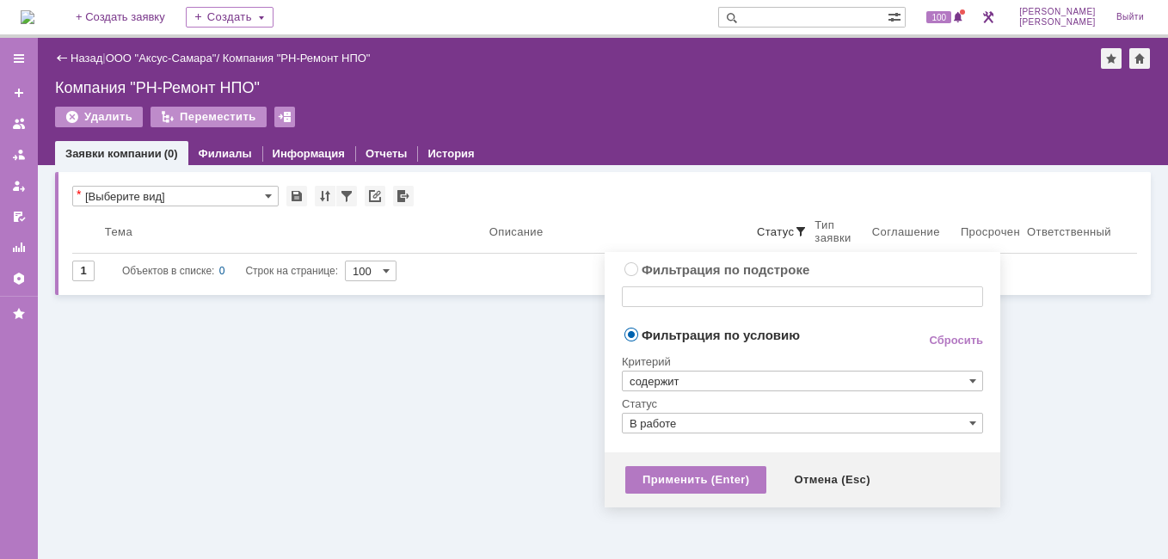
click at [718, 422] on input "В работе" at bounding box center [802, 423] width 361 height 21
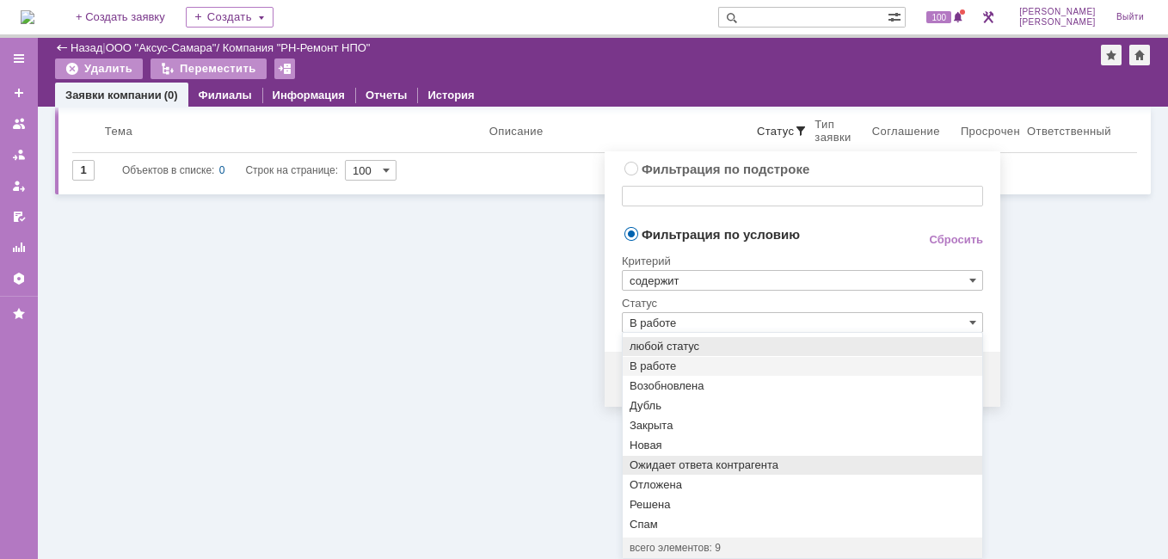
scroll to position [42, 0]
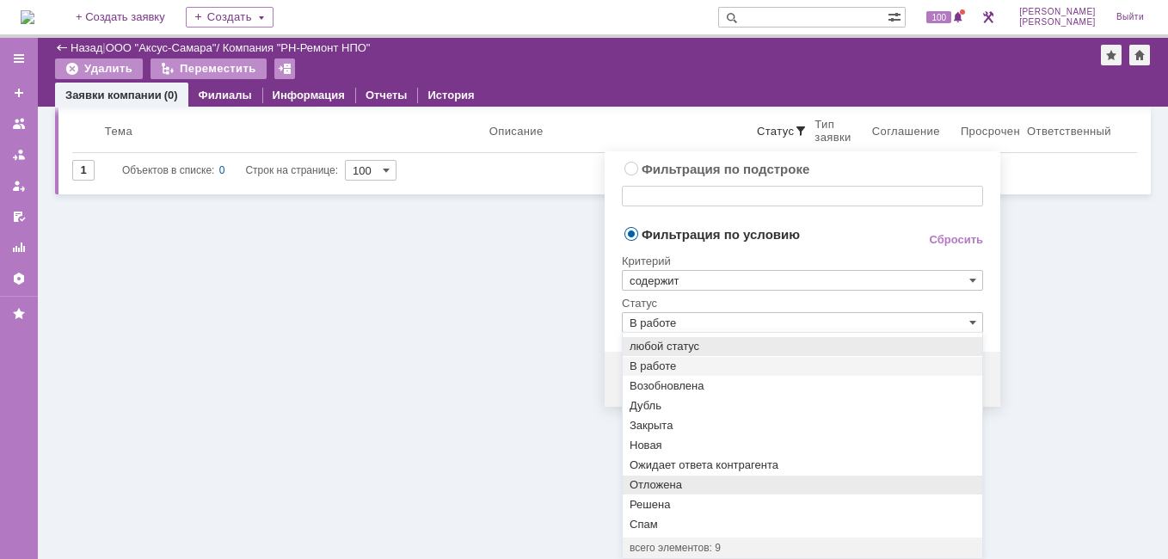
click at [652, 480] on span "Отложена" at bounding box center [803, 485] width 346 height 14
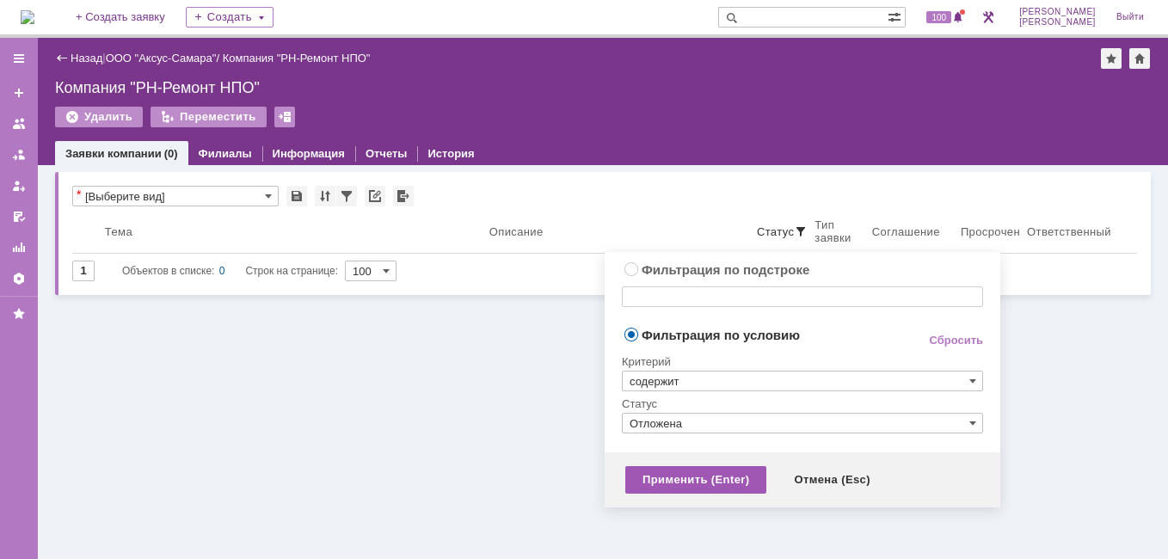
type input "Отложена"
click at [647, 473] on div "Применить (Enter)" at bounding box center [695, 480] width 141 height 28
click at [647, 473] on div "Связанные объекты * [Выберите вид] Результаты поиска: 1 Объектов в списке: 0 Ст…" at bounding box center [603, 362] width 1130 height 394
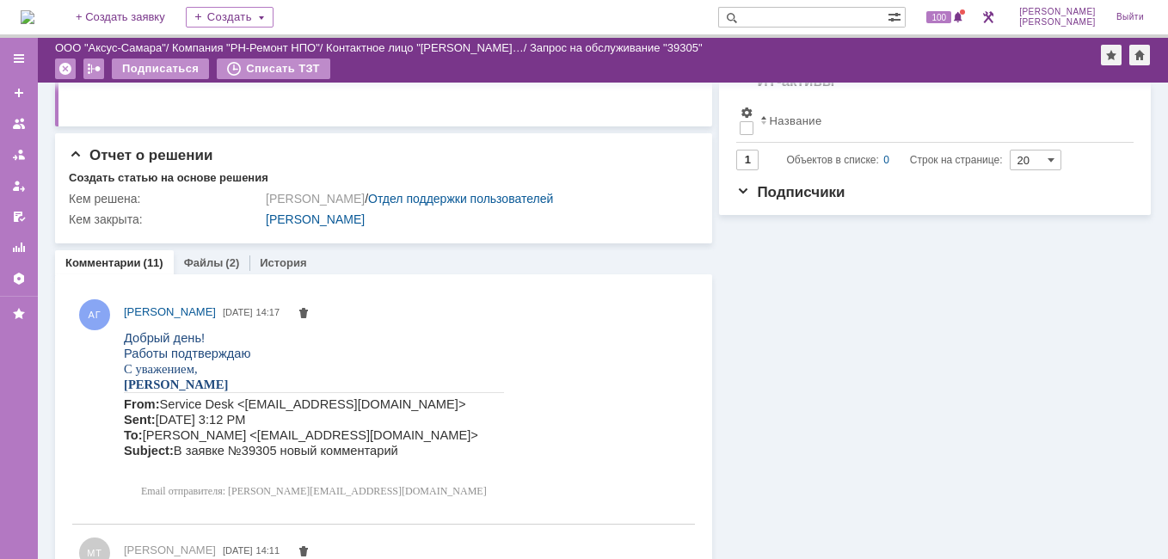
scroll to position [585, 0]
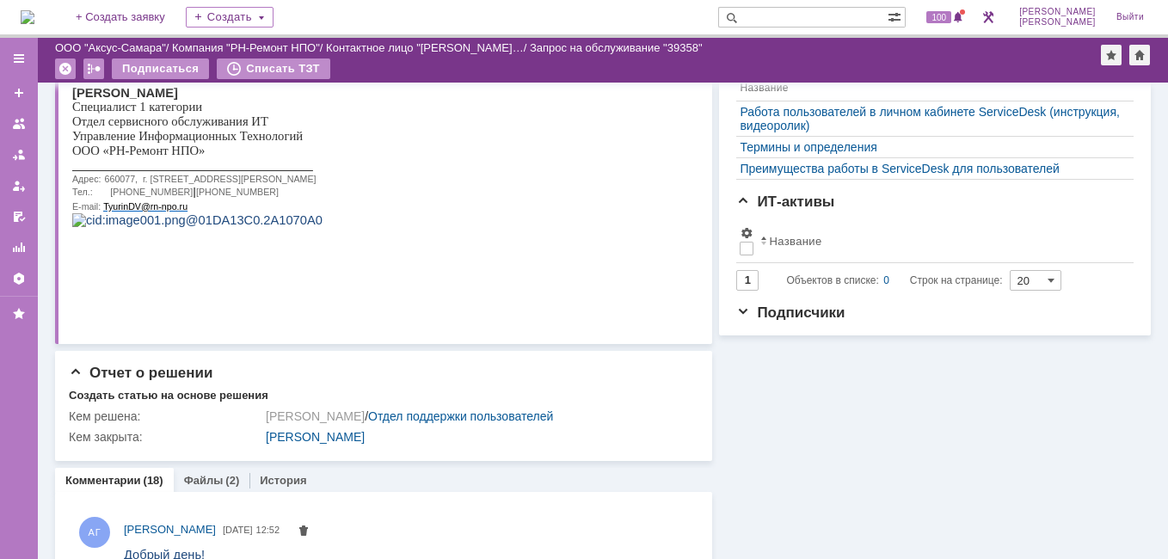
scroll to position [264, 0]
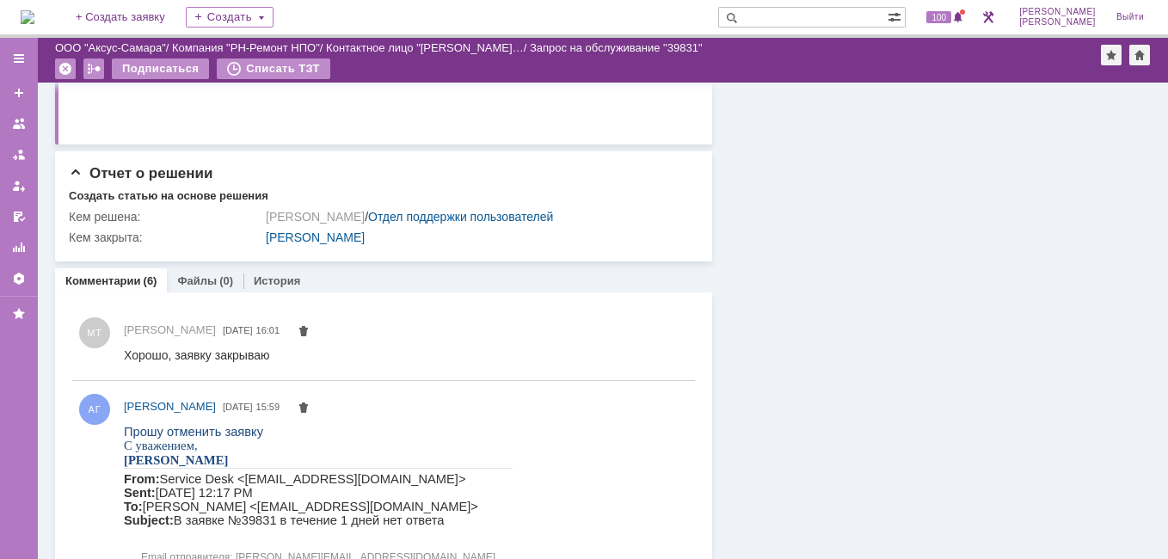
scroll to position [646, 0]
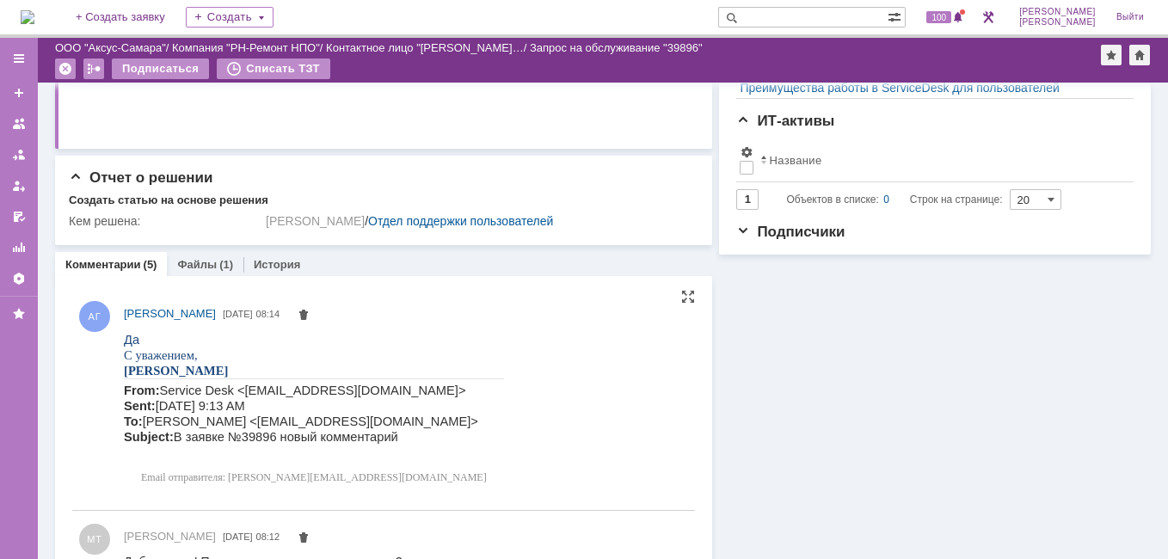
scroll to position [501, 0]
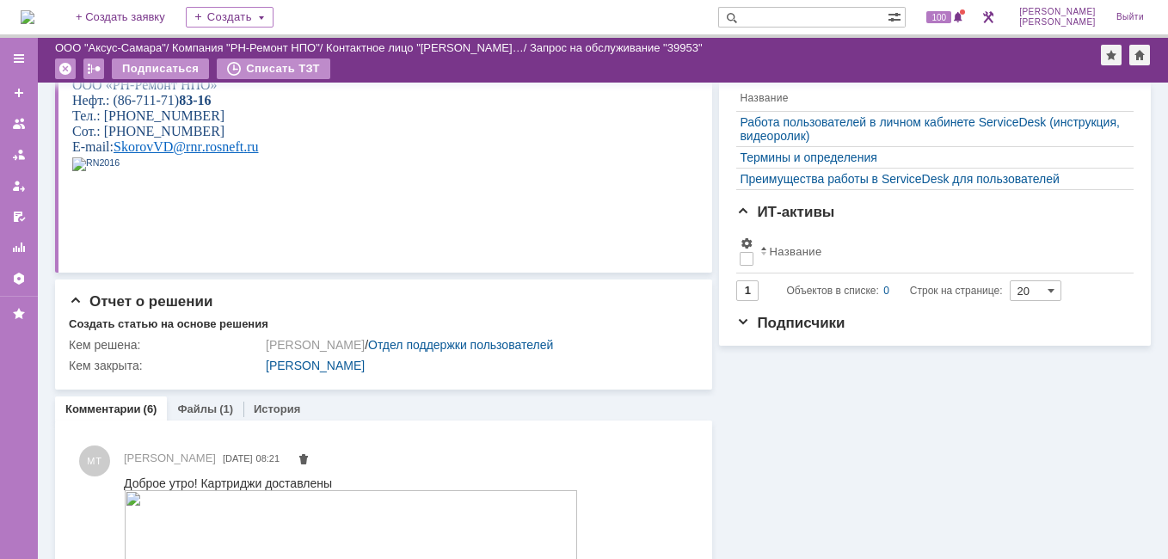
scroll to position [424, 0]
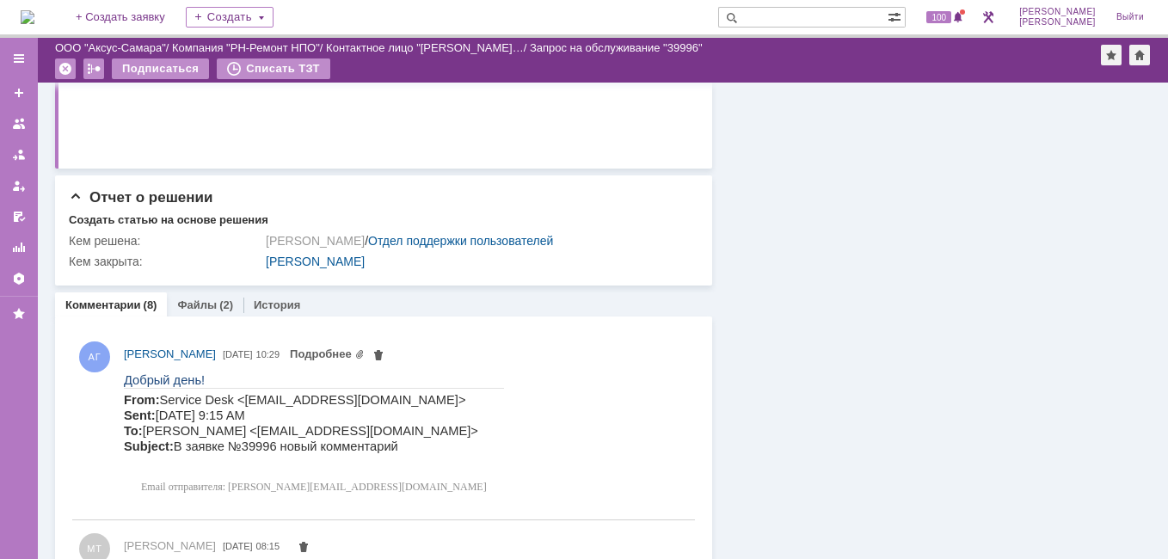
scroll to position [813, 0]
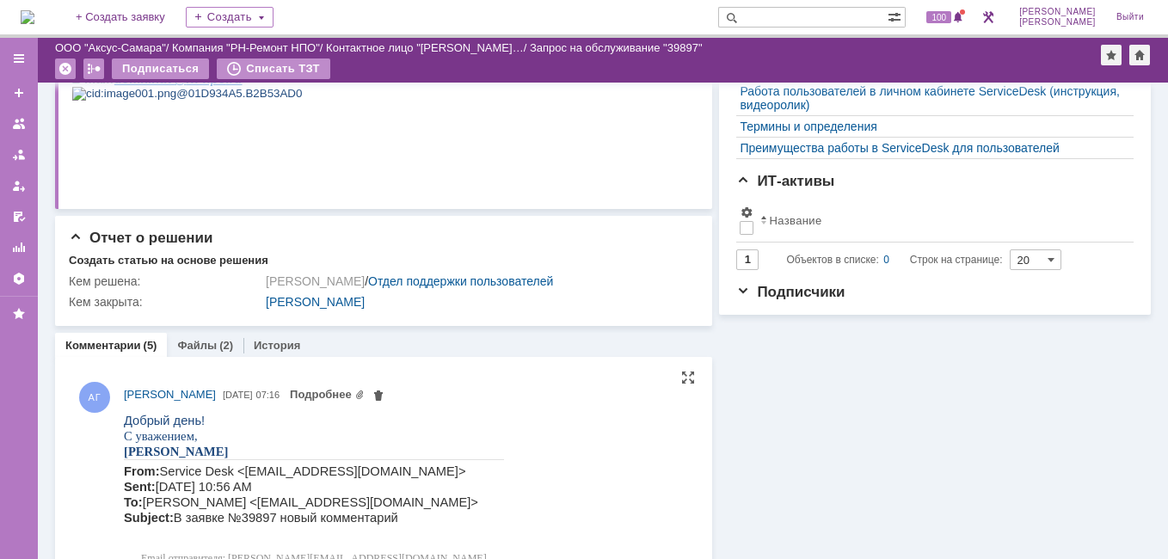
scroll to position [400, 0]
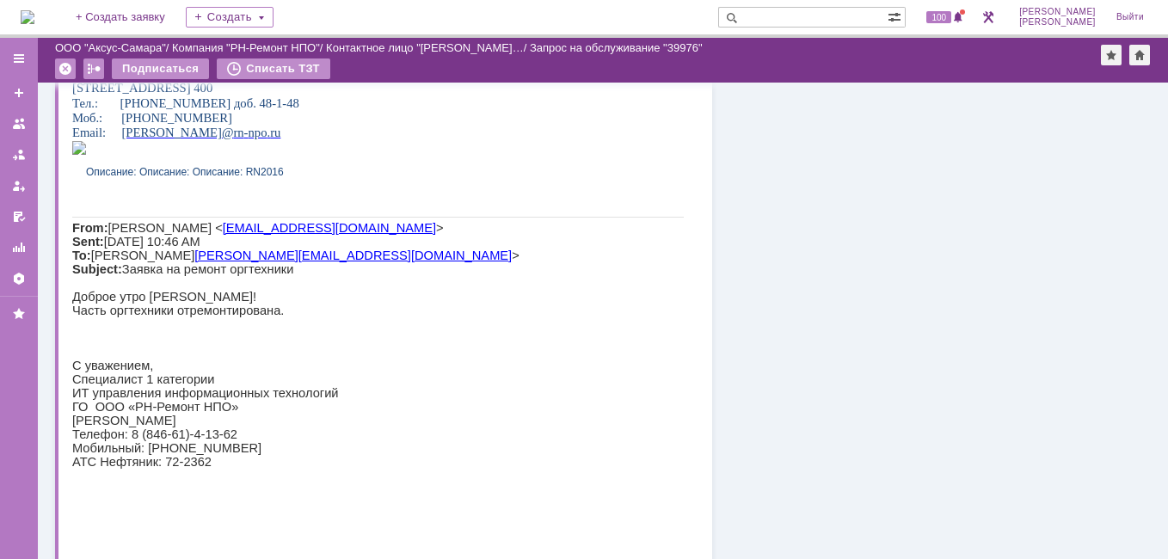
scroll to position [687, 0]
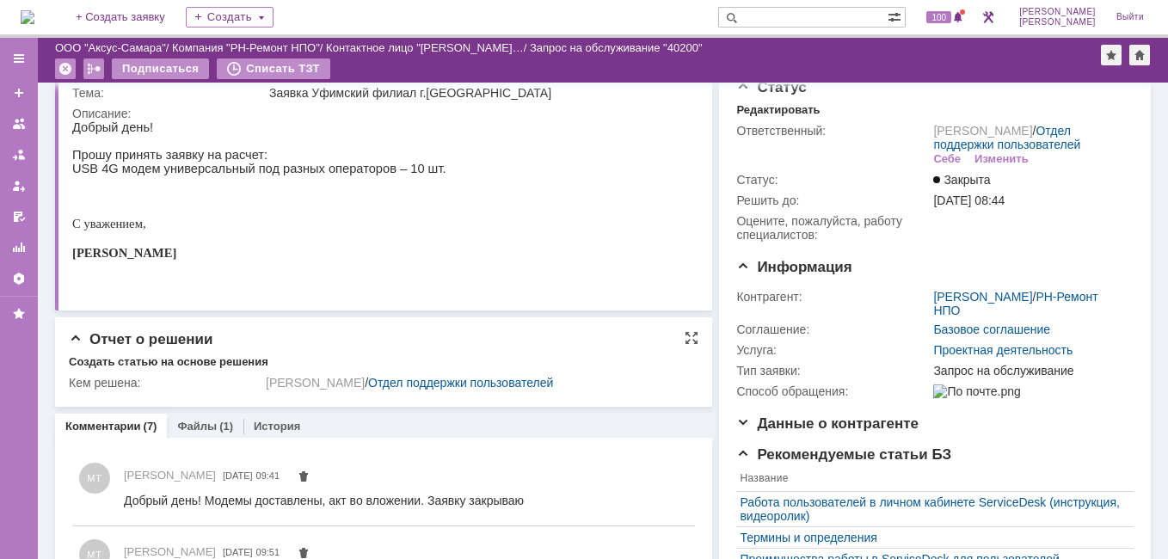
scroll to position [27, 0]
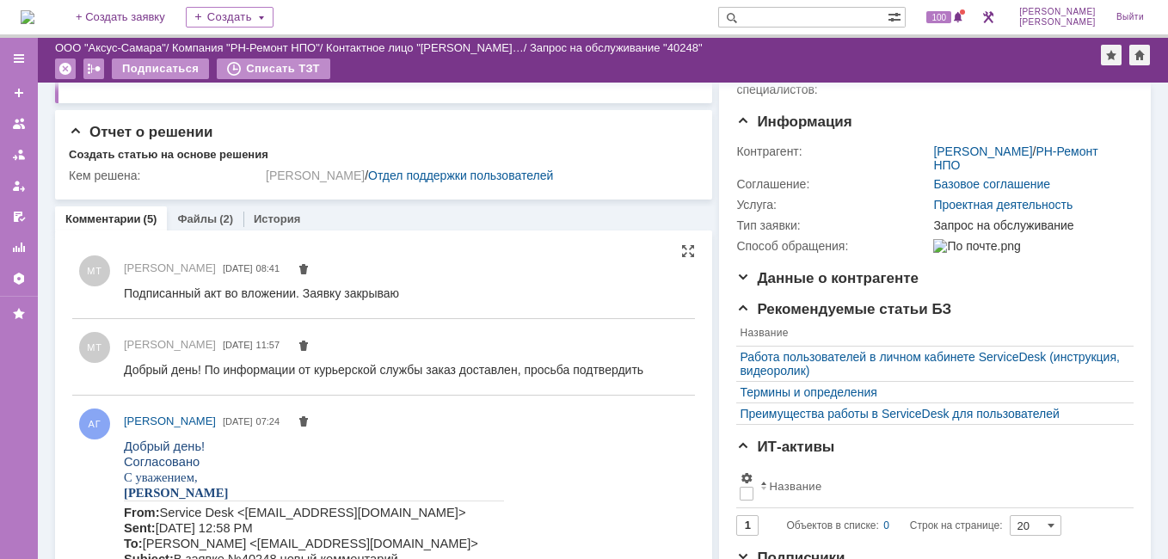
scroll to position [183, 0]
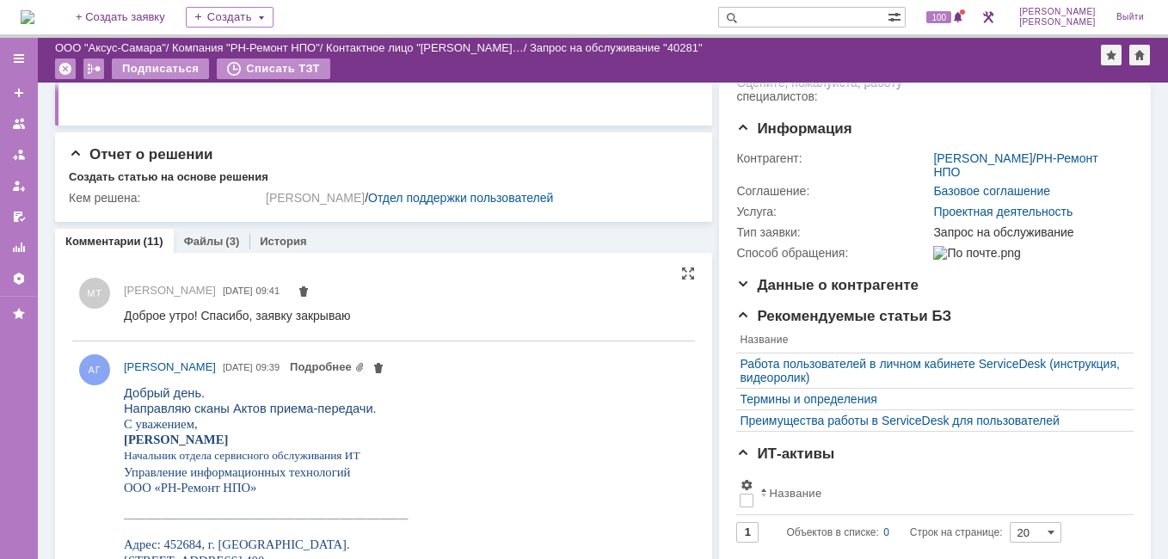
scroll to position [106, 0]
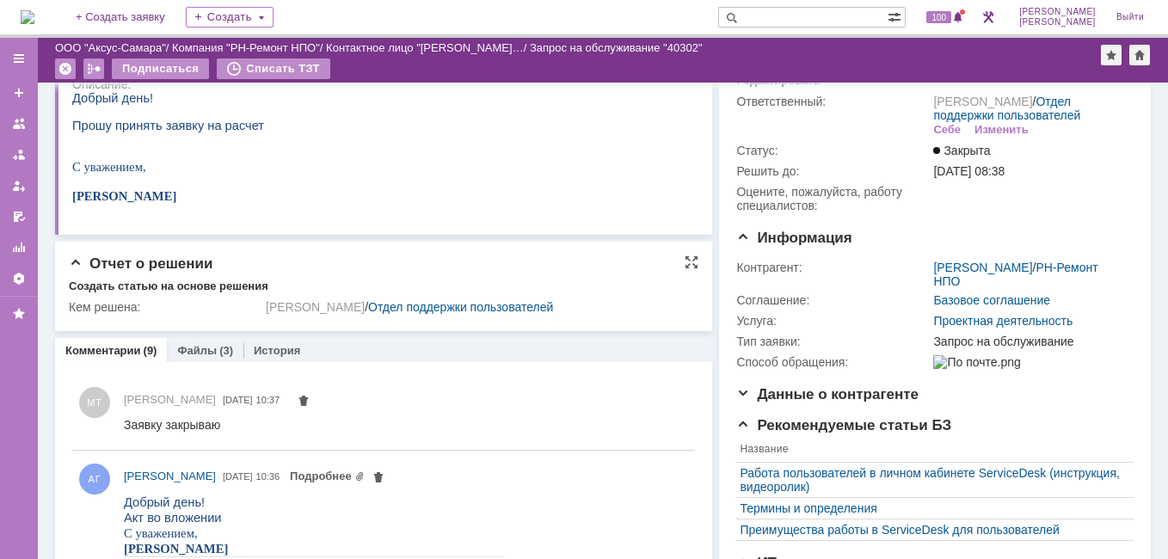
scroll to position [57, 0]
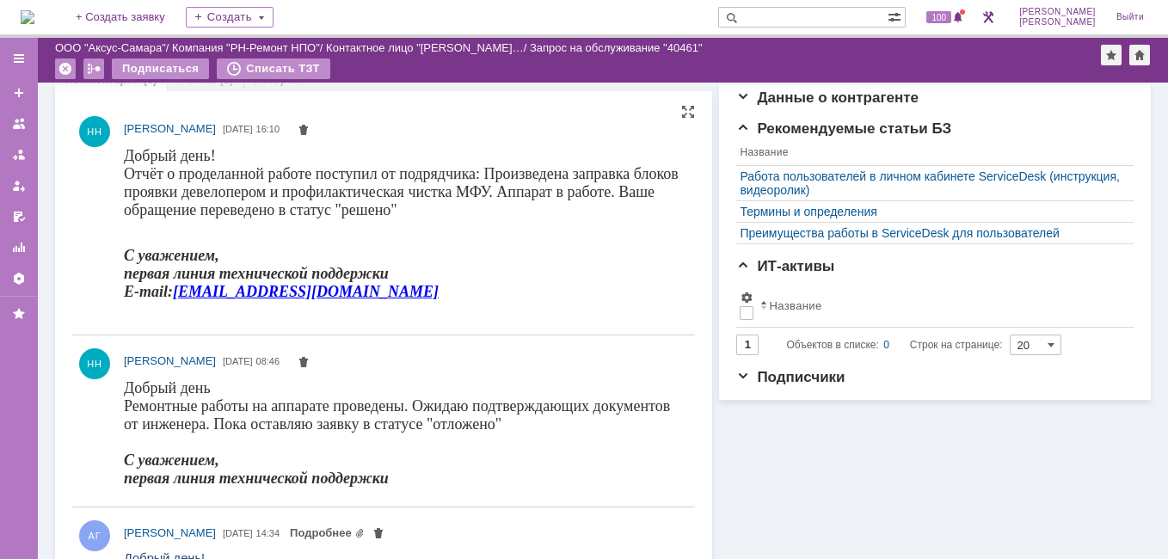
scroll to position [344, 0]
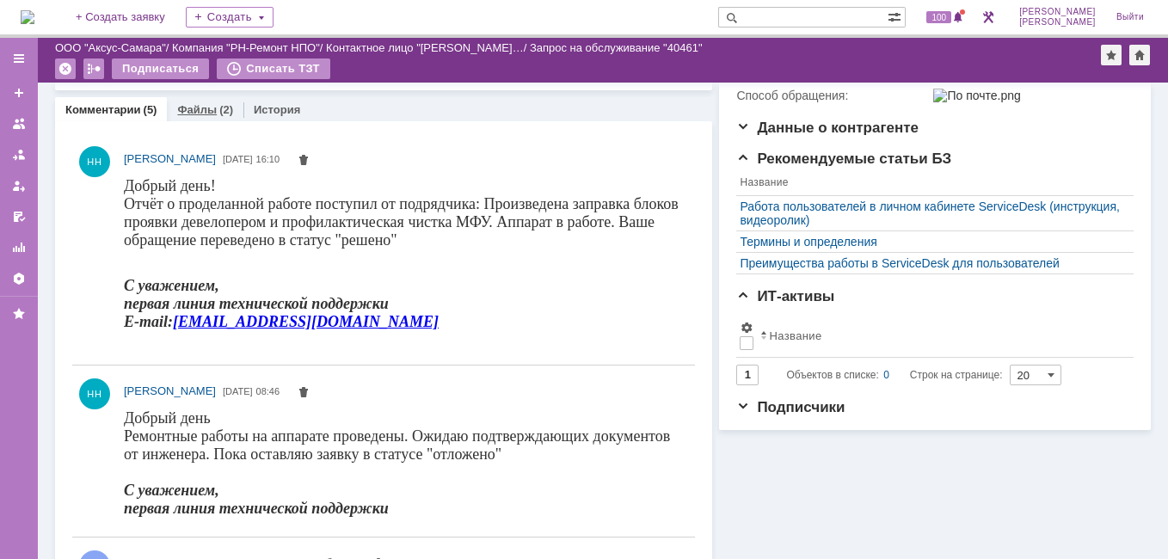
click at [194, 101] on div "Файлы (2)" at bounding box center [205, 109] width 77 height 25
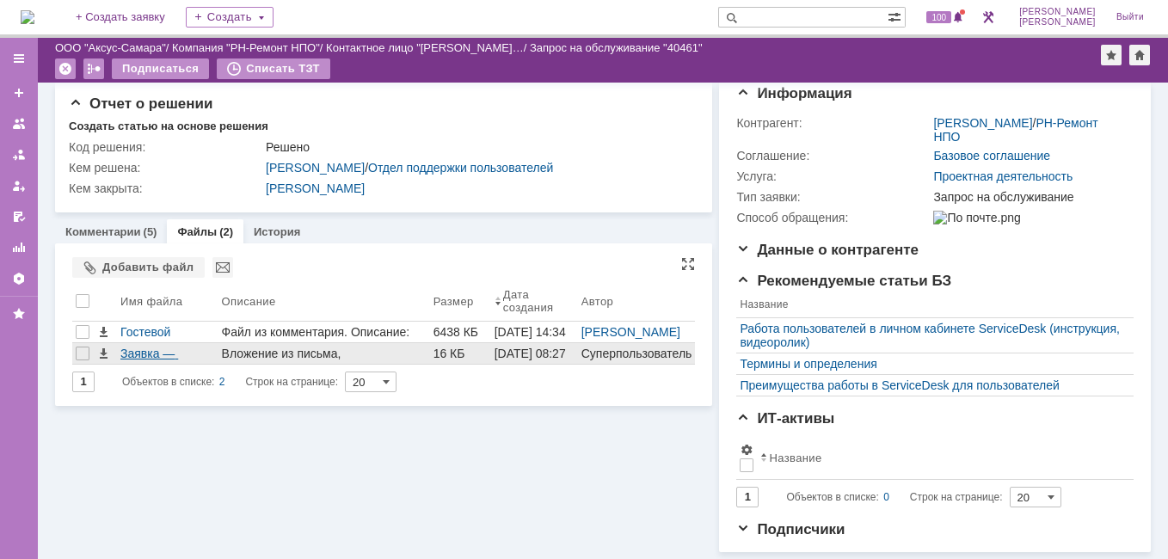
click at [163, 347] on div "Заявка — ремонт.docx" at bounding box center [167, 354] width 95 height 14
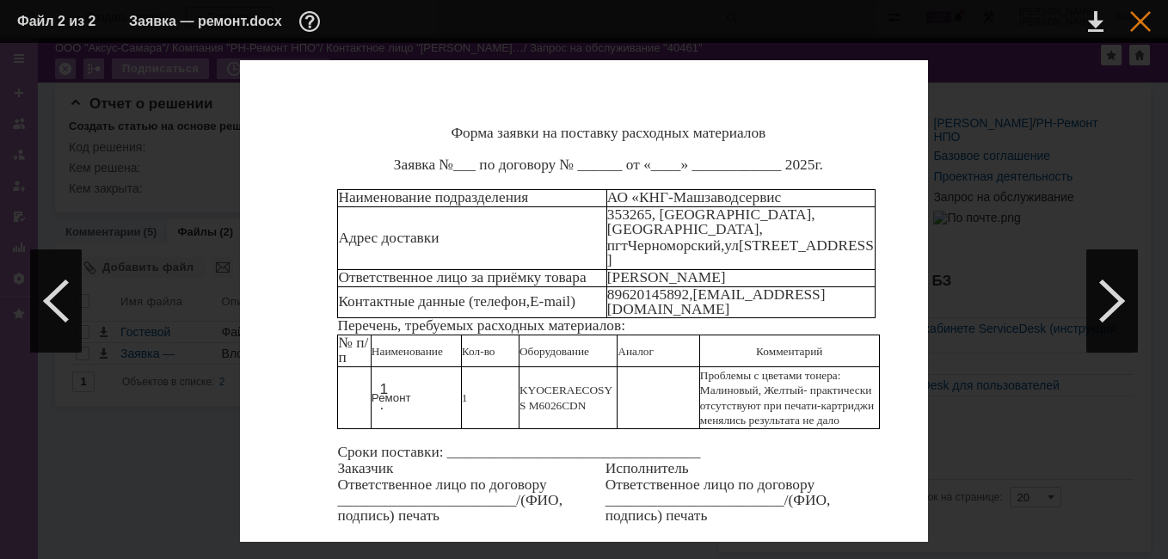
click at [1143, 24] on div at bounding box center [1140, 21] width 21 height 21
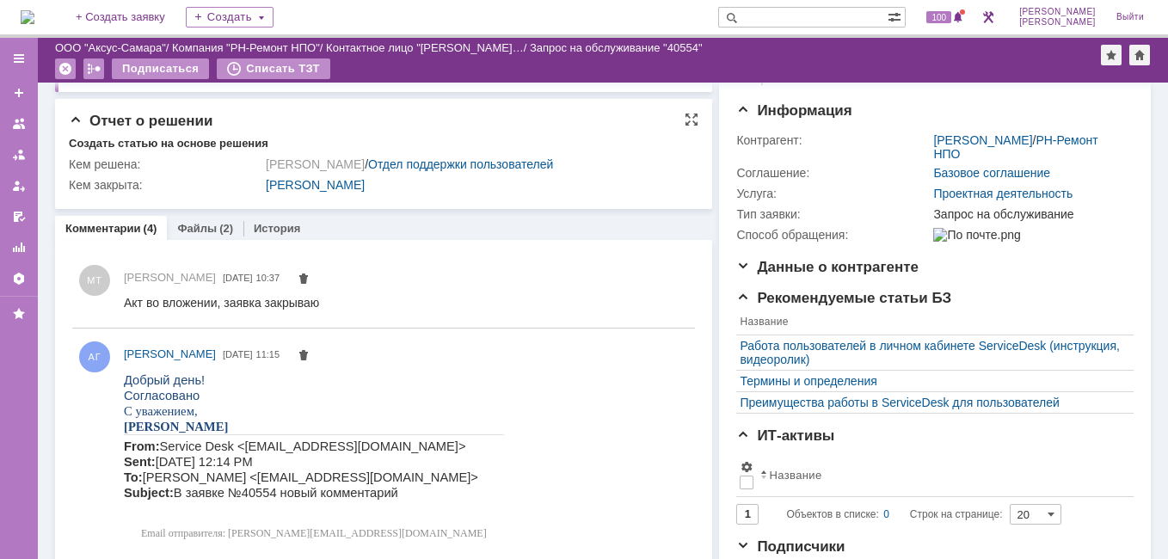
scroll to position [60, 0]
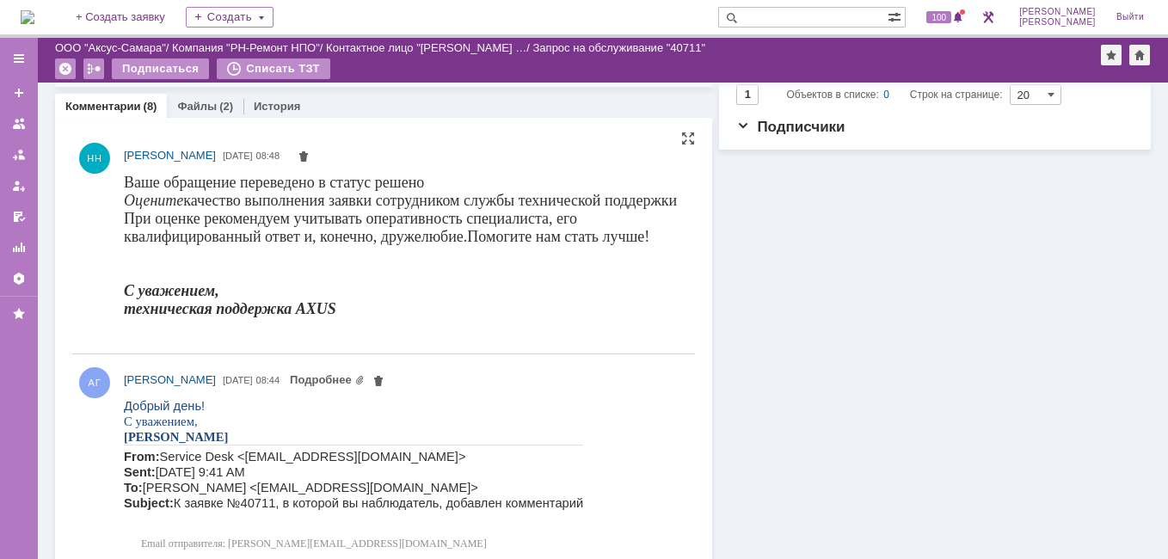
scroll to position [551, 0]
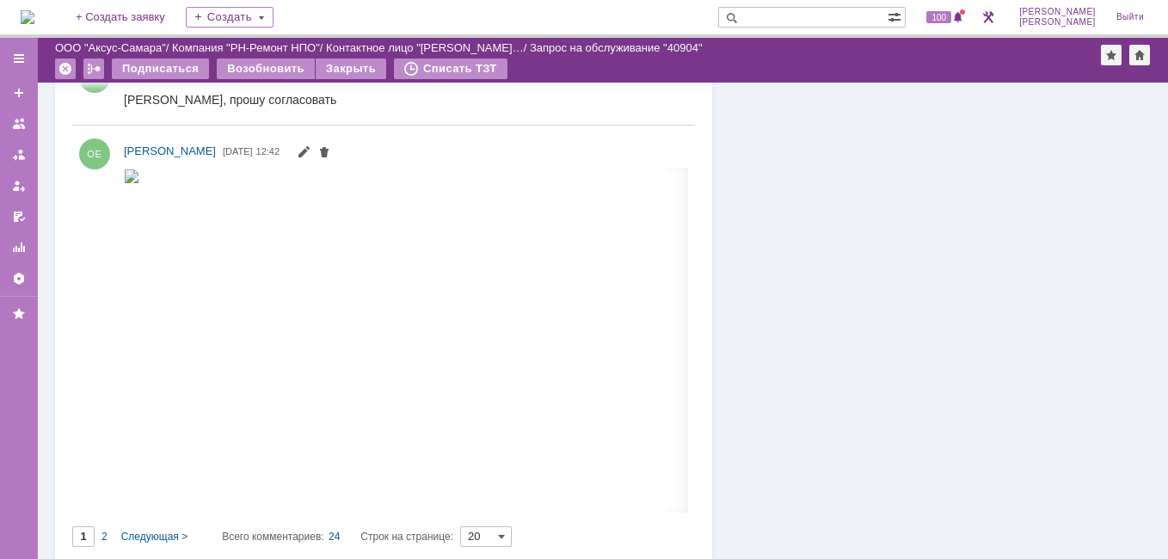
scroll to position [7886, 0]
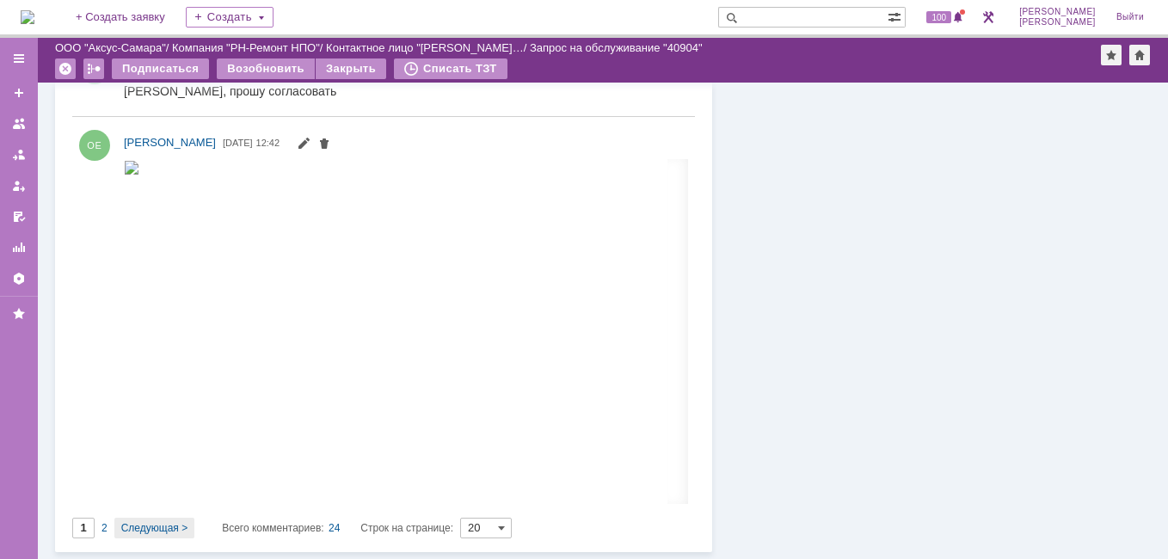
click at [131, 530] on span "Следующая >" at bounding box center [154, 528] width 66 height 12
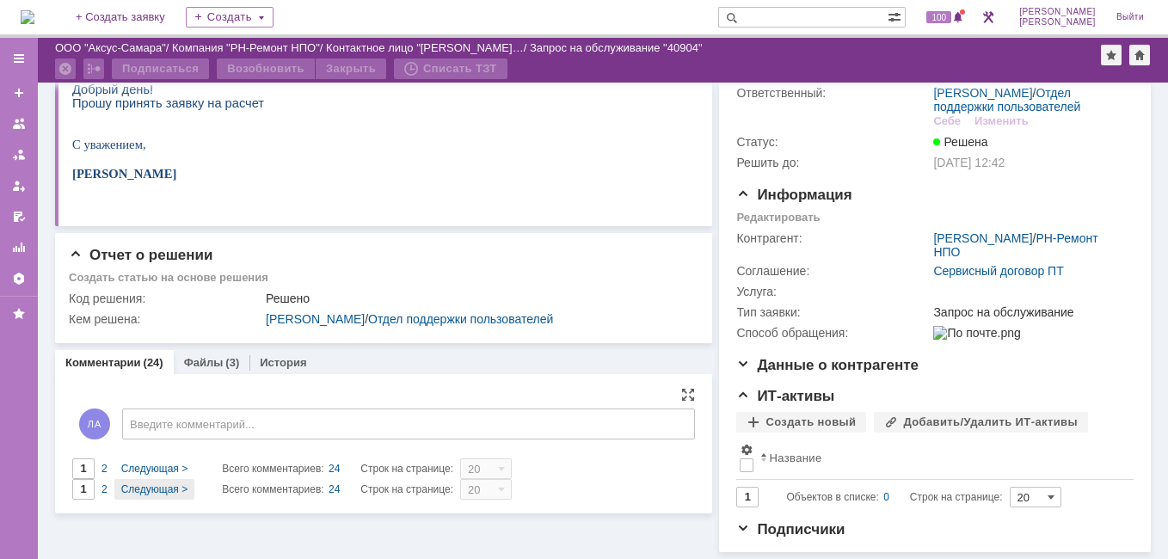
type input "2"
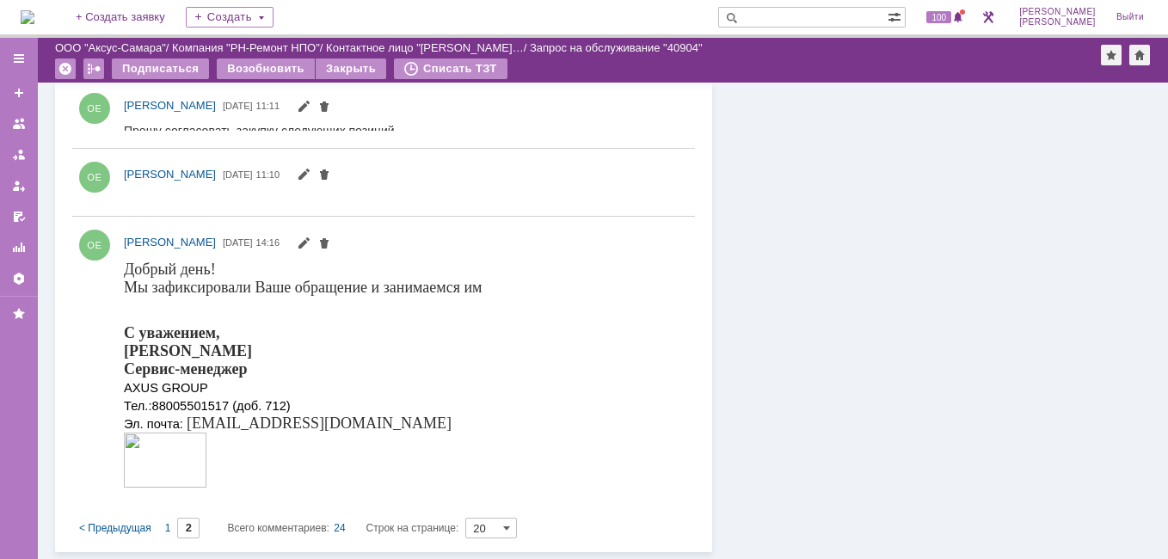
scroll to position [1194, 0]
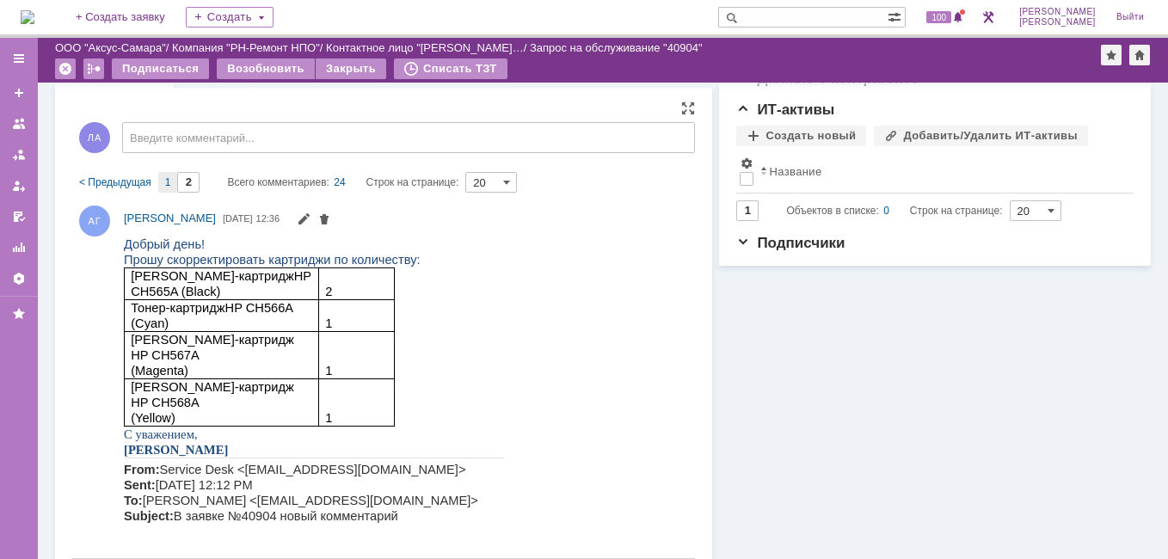
click at [165, 181] on span "1" at bounding box center [168, 182] width 6 height 12
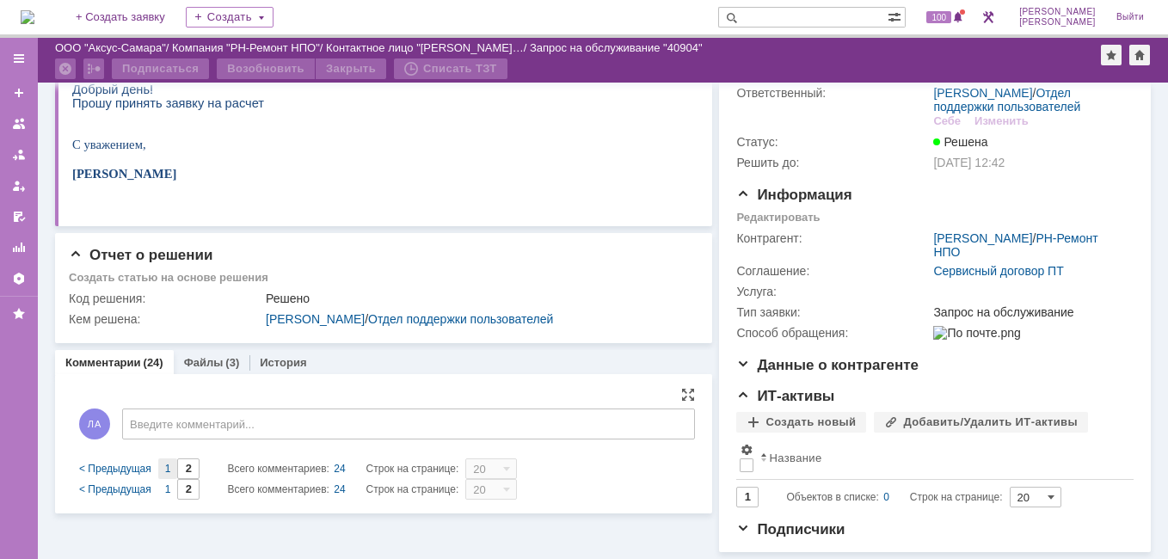
type input "1"
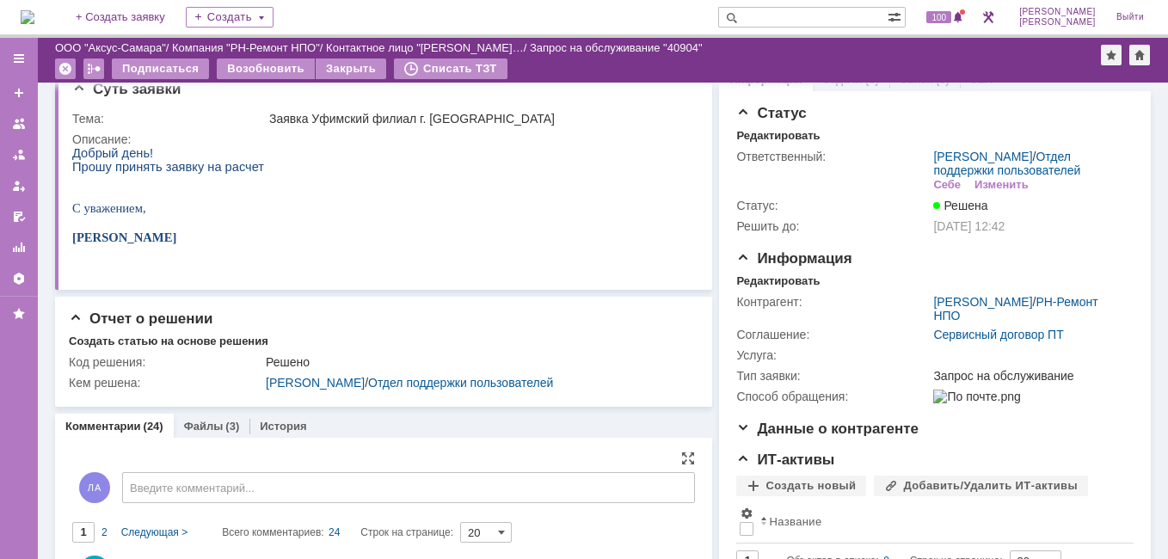
scroll to position [0, 0]
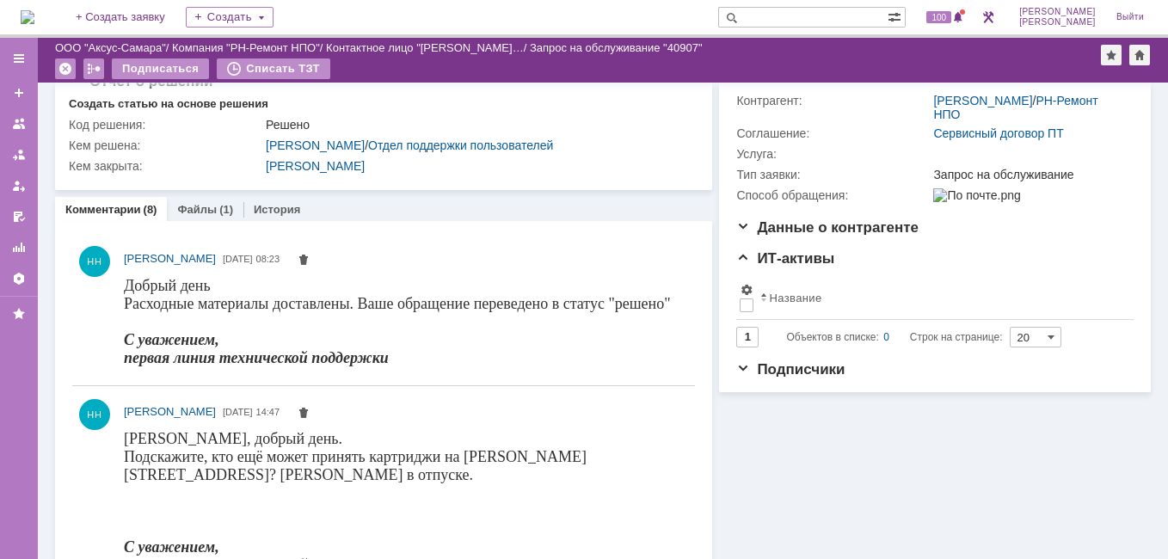
scroll to position [197, 0]
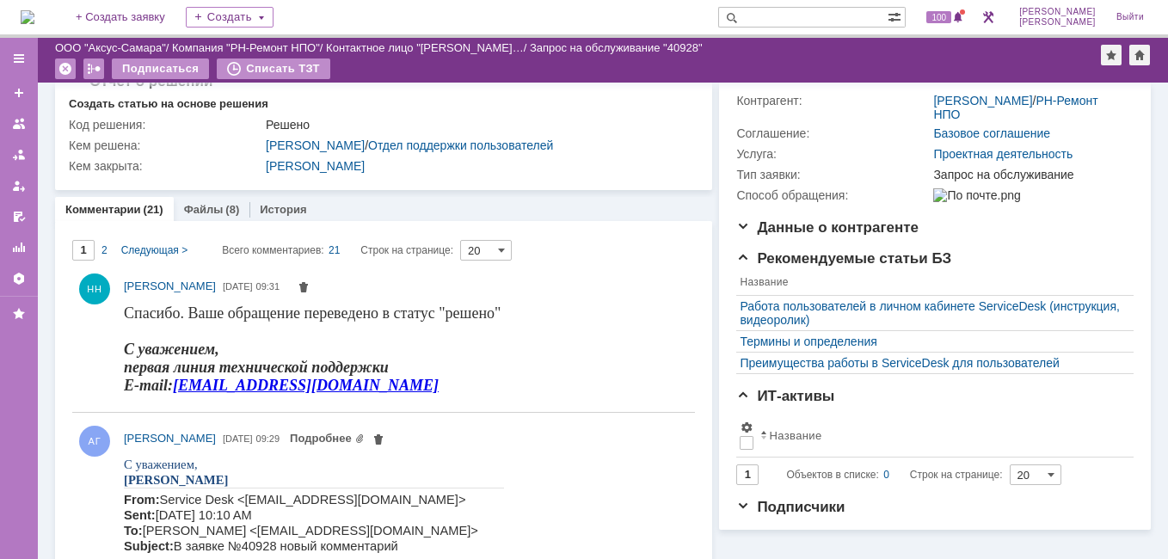
scroll to position [172, 0]
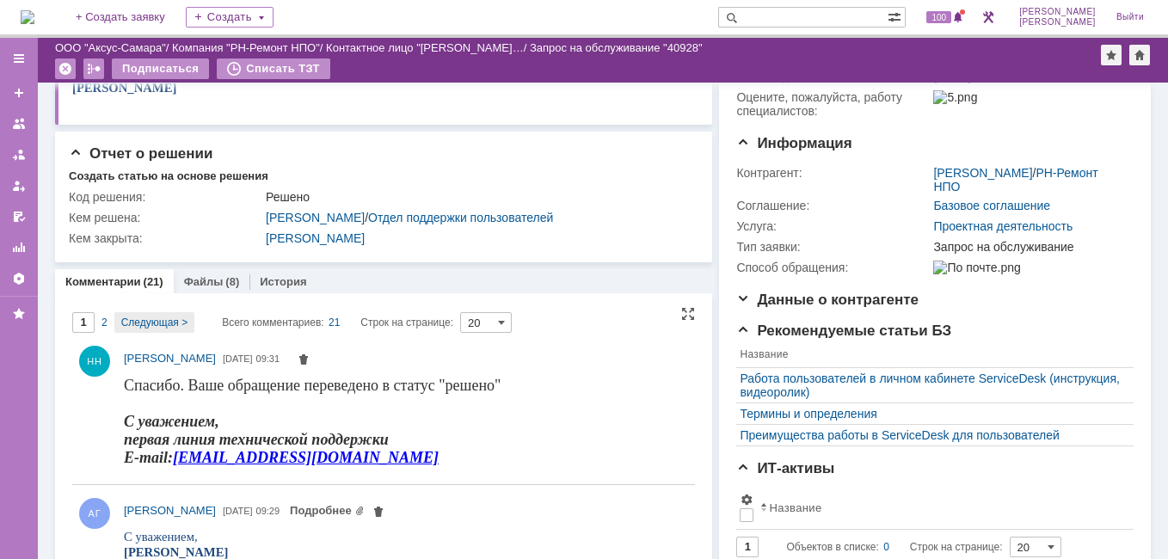
click at [145, 318] on span "Следующая >" at bounding box center [154, 323] width 66 height 12
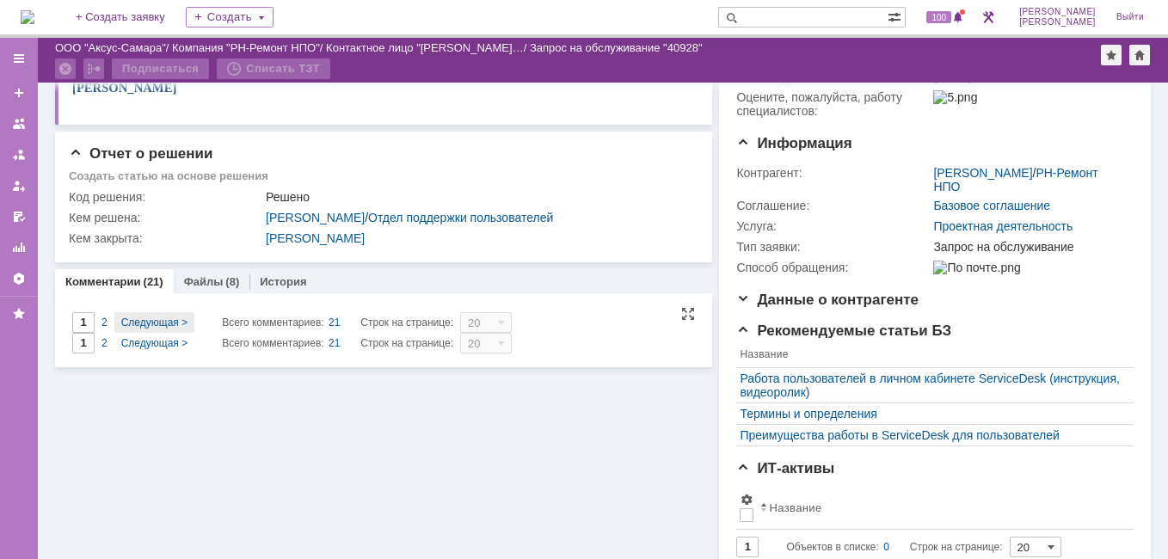
type input "2"
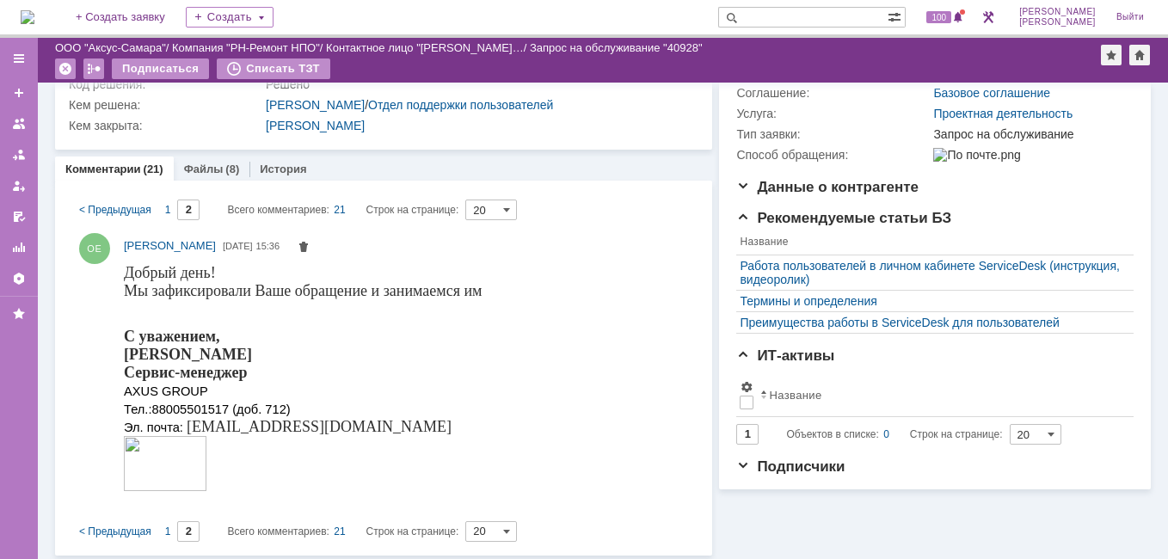
scroll to position [289, 0]
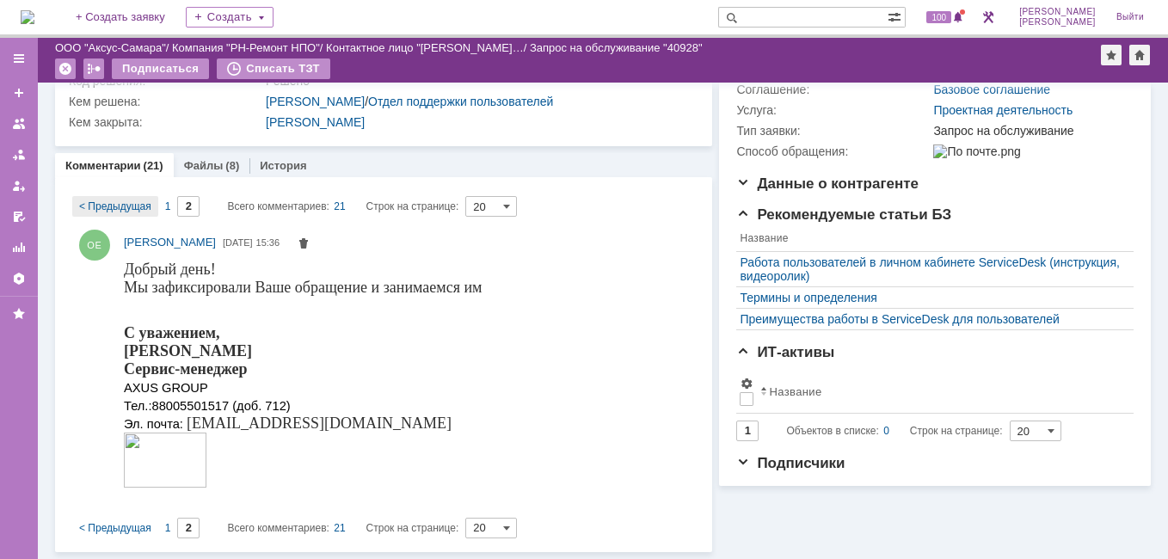
click at [150, 206] on span "< Предыдущая" at bounding box center [115, 206] width 72 height 12
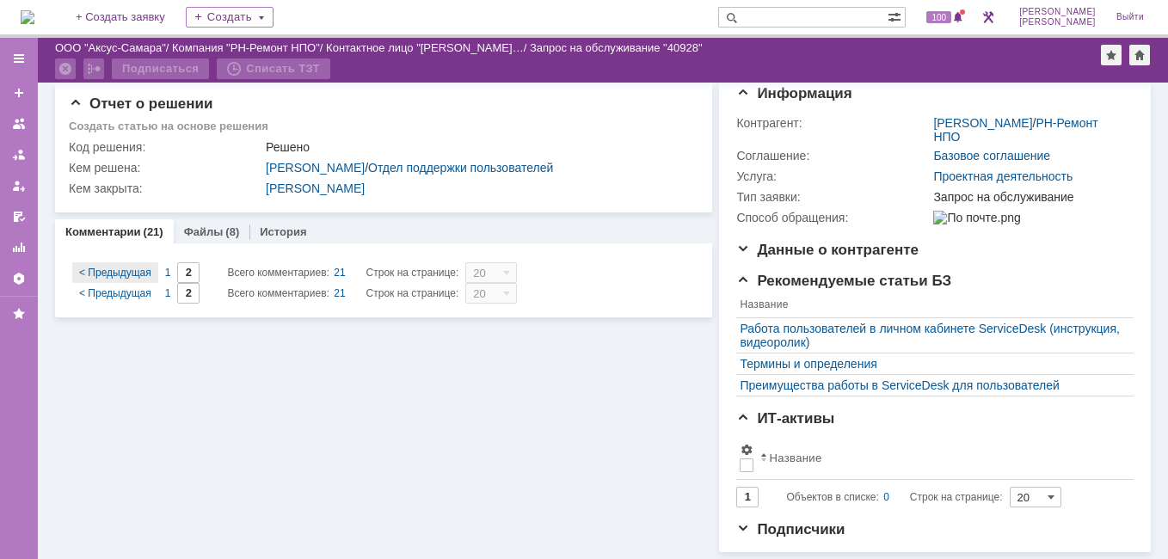
scroll to position [247, 0]
type input "1"
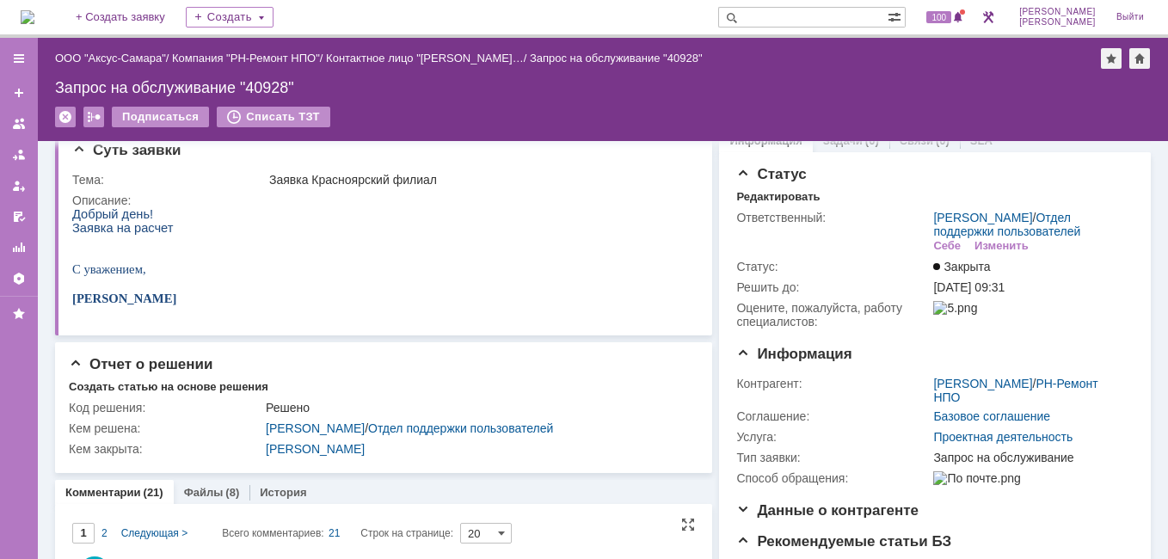
scroll to position [0, 0]
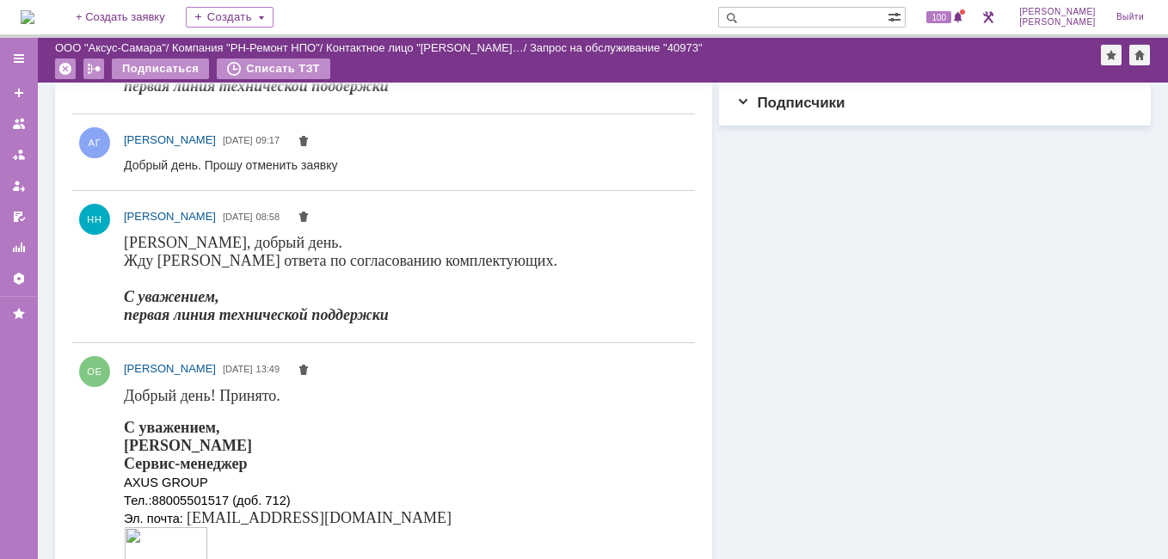
scroll to position [516, 0]
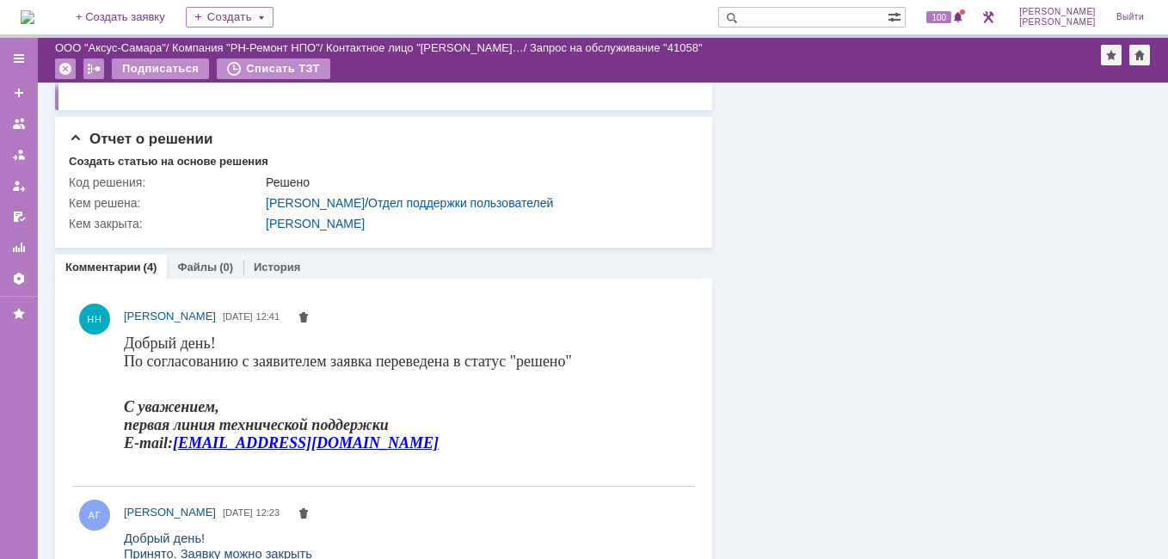
scroll to position [720, 0]
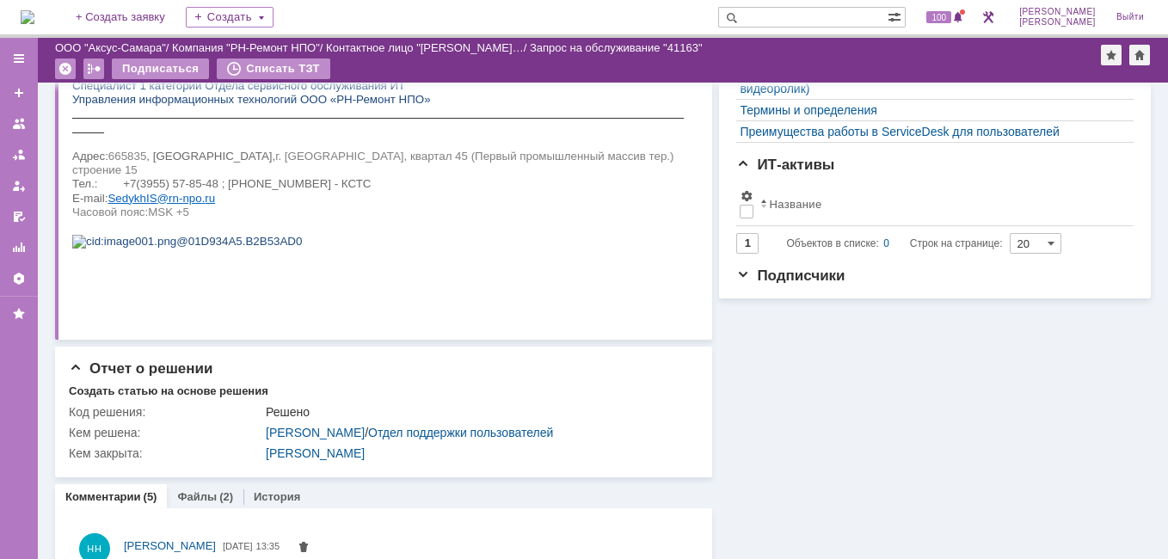
scroll to position [363, 0]
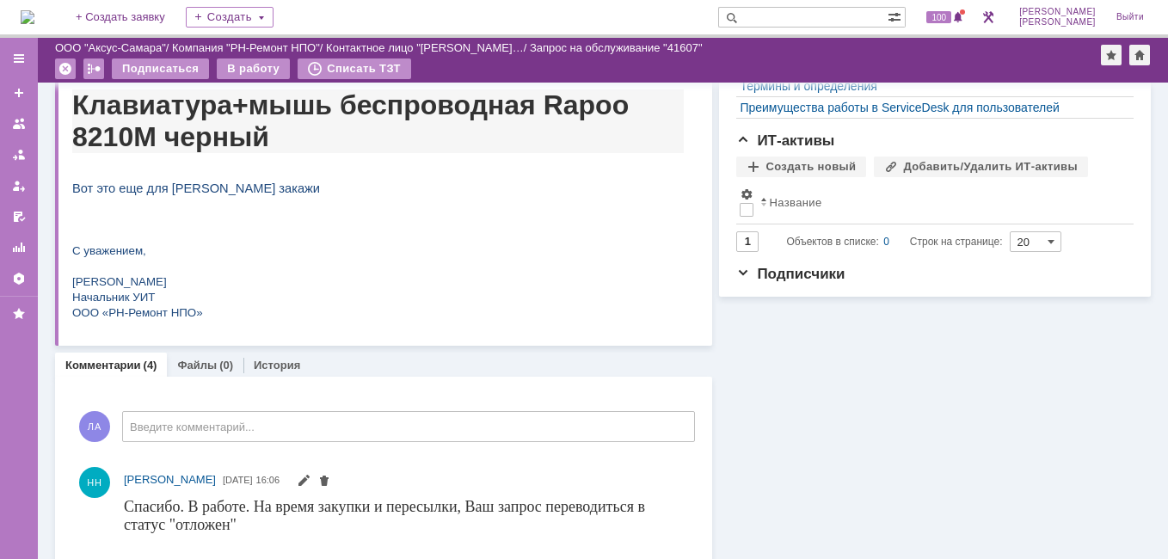
scroll to position [482, 0]
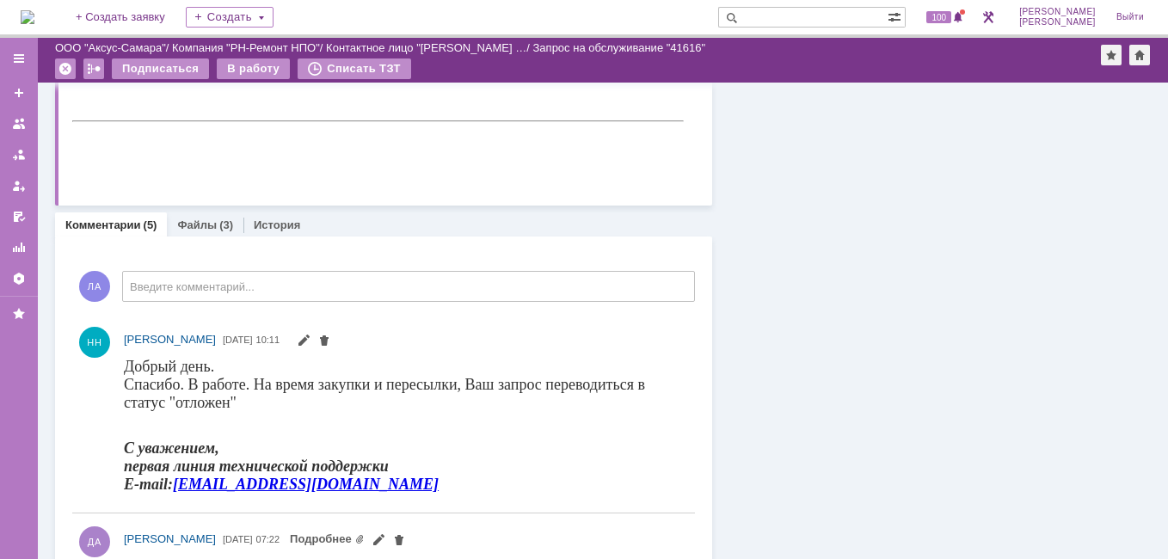
scroll to position [946, 0]
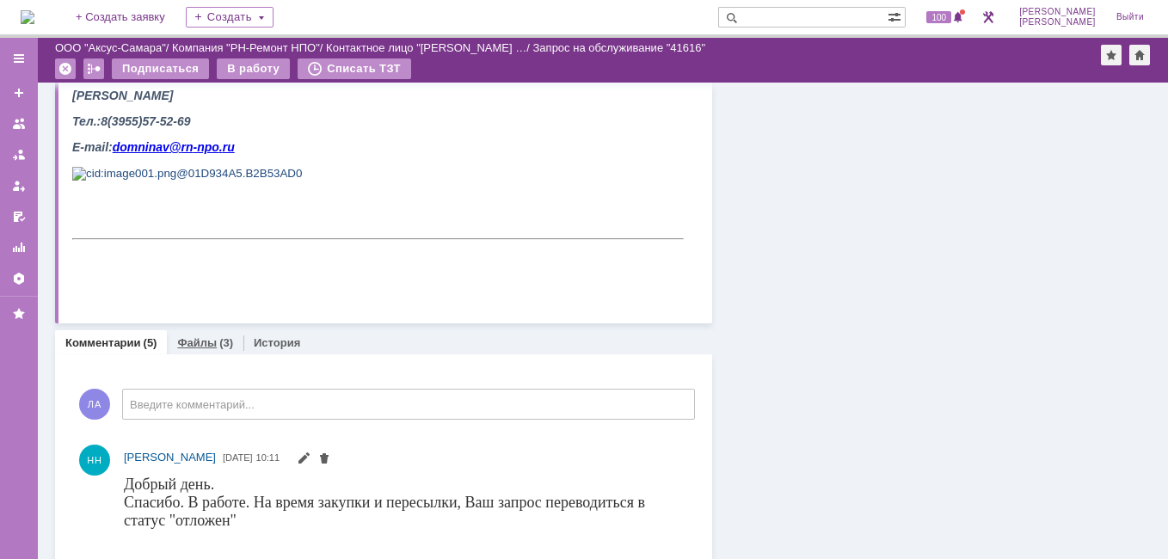
click at [194, 341] on link "Файлы" at bounding box center [197, 342] width 40 height 13
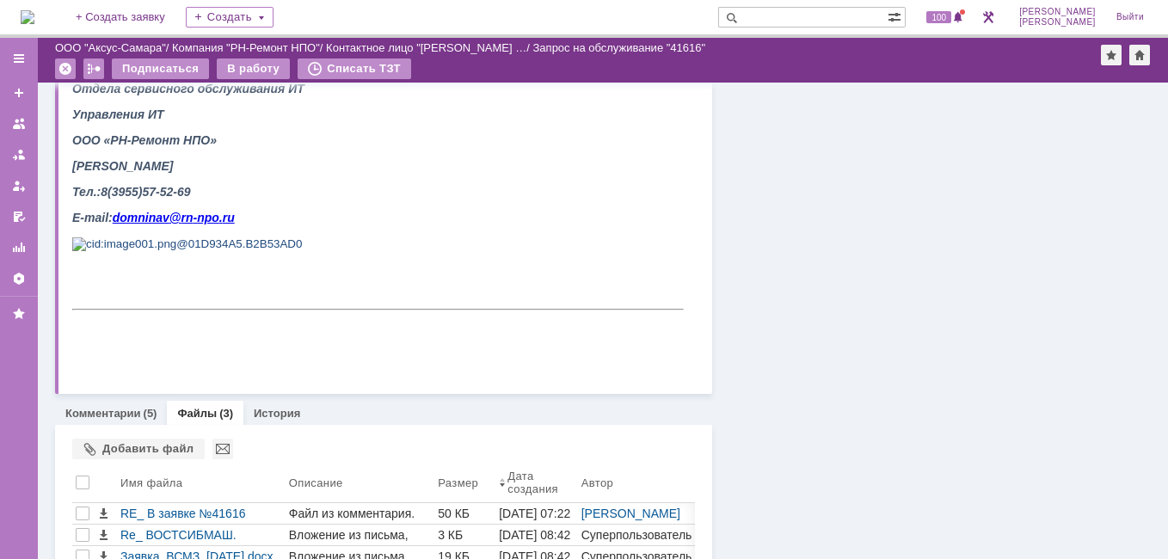
scroll to position [933, 0]
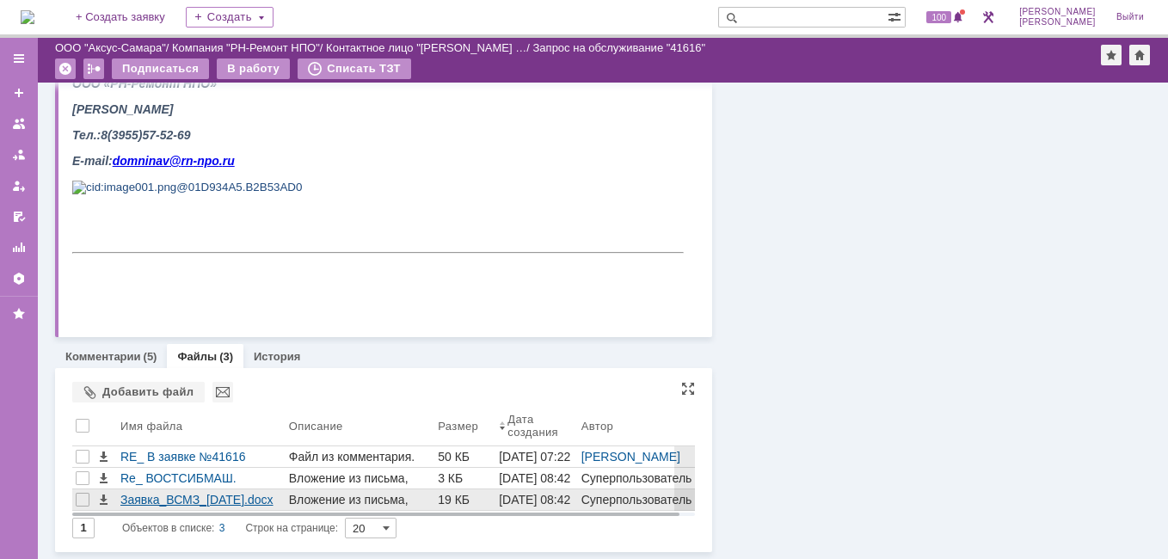
click at [230, 501] on div "Заявка_ВСМЗ_[DATE].docx" at bounding box center [201, 500] width 162 height 14
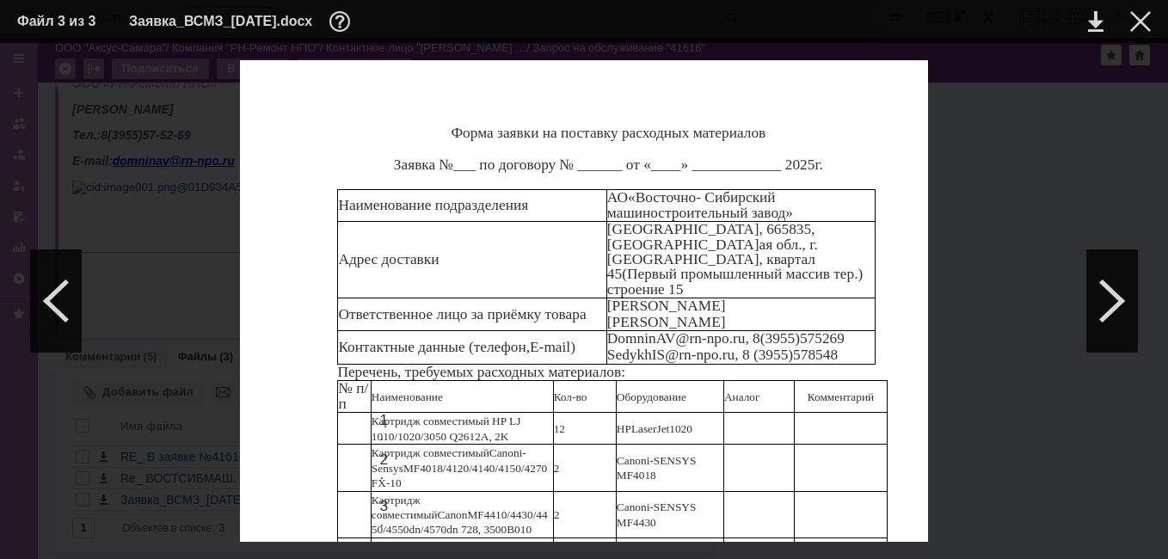
scroll to position [33, 0]
click at [37, 308] on div at bounding box center [56, 300] width 52 height 103
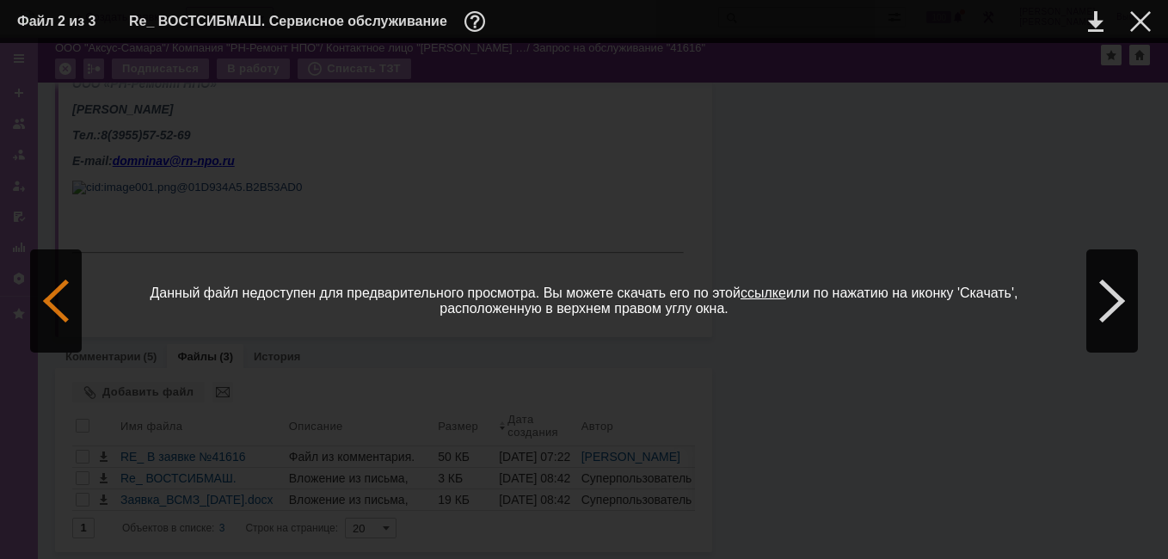
scroll to position [0, 0]
click at [1145, 17] on div at bounding box center [1140, 21] width 21 height 21
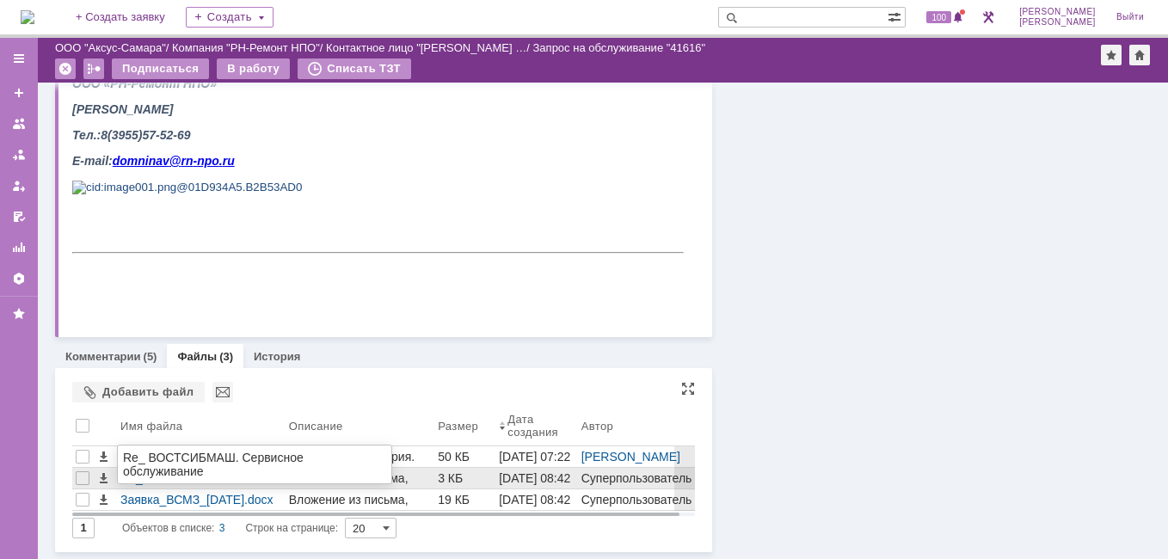
click at [222, 470] on div "Re_ ВОСТСИБМАШ. Сервисное обслуживание" at bounding box center [252, 465] width 258 height 28
click at [219, 474] on div "Re_ ВОСТСИБМАШ. Сервисное обслуживание" at bounding box center [201, 478] width 162 height 14
click at [221, 478] on div "Re_ ВОСТСИБМАШ. Сервисное обслуживание" at bounding box center [201, 478] width 162 height 14
click at [191, 476] on div "Re_ ВОСТСИБМАШ. Сервисное обслуживание" at bounding box center [201, 478] width 162 height 14
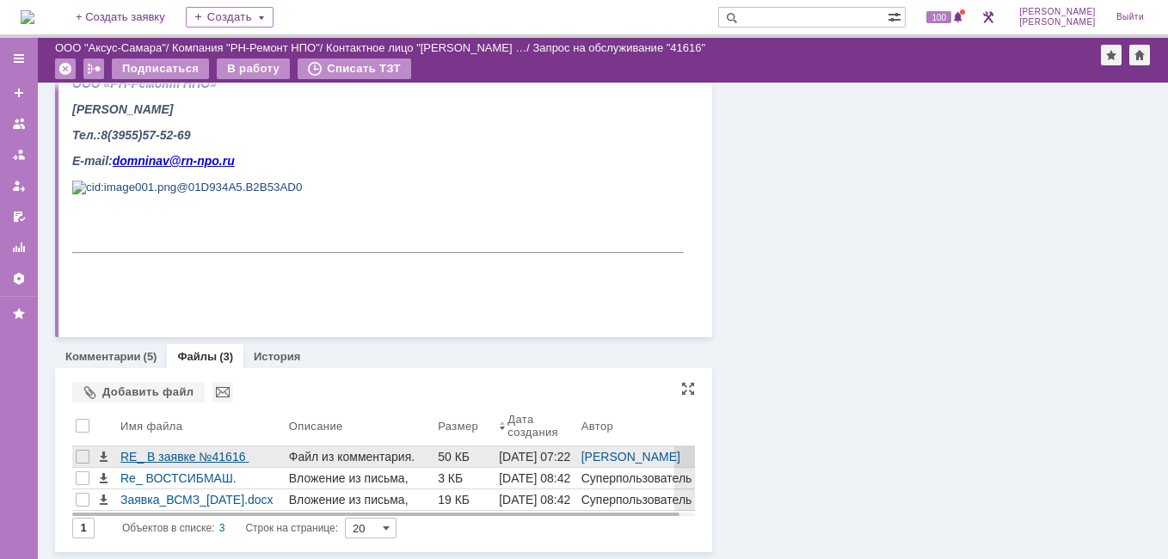
click at [233, 455] on div "RE_ В заявке №41616 новый комментарий.eml" at bounding box center [201, 457] width 162 height 14
click at [237, 463] on div "RE_ В заявке №41616 новый комментарий.eml" at bounding box center [201, 457] width 162 height 14
